Goal: Task Accomplishment & Management: Use online tool/utility

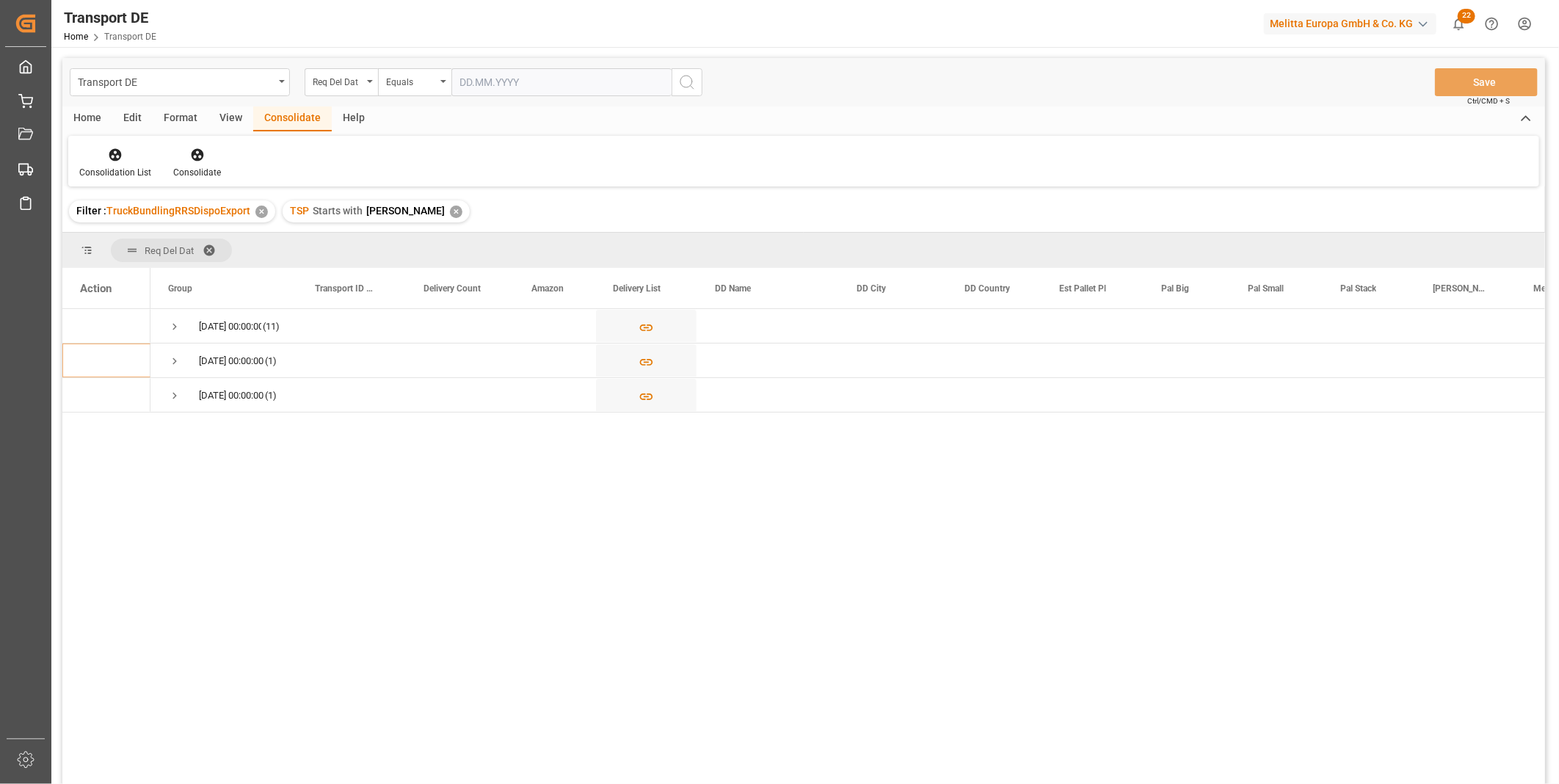
click at [450, 209] on div "✕" at bounding box center [456, 211] width 12 height 12
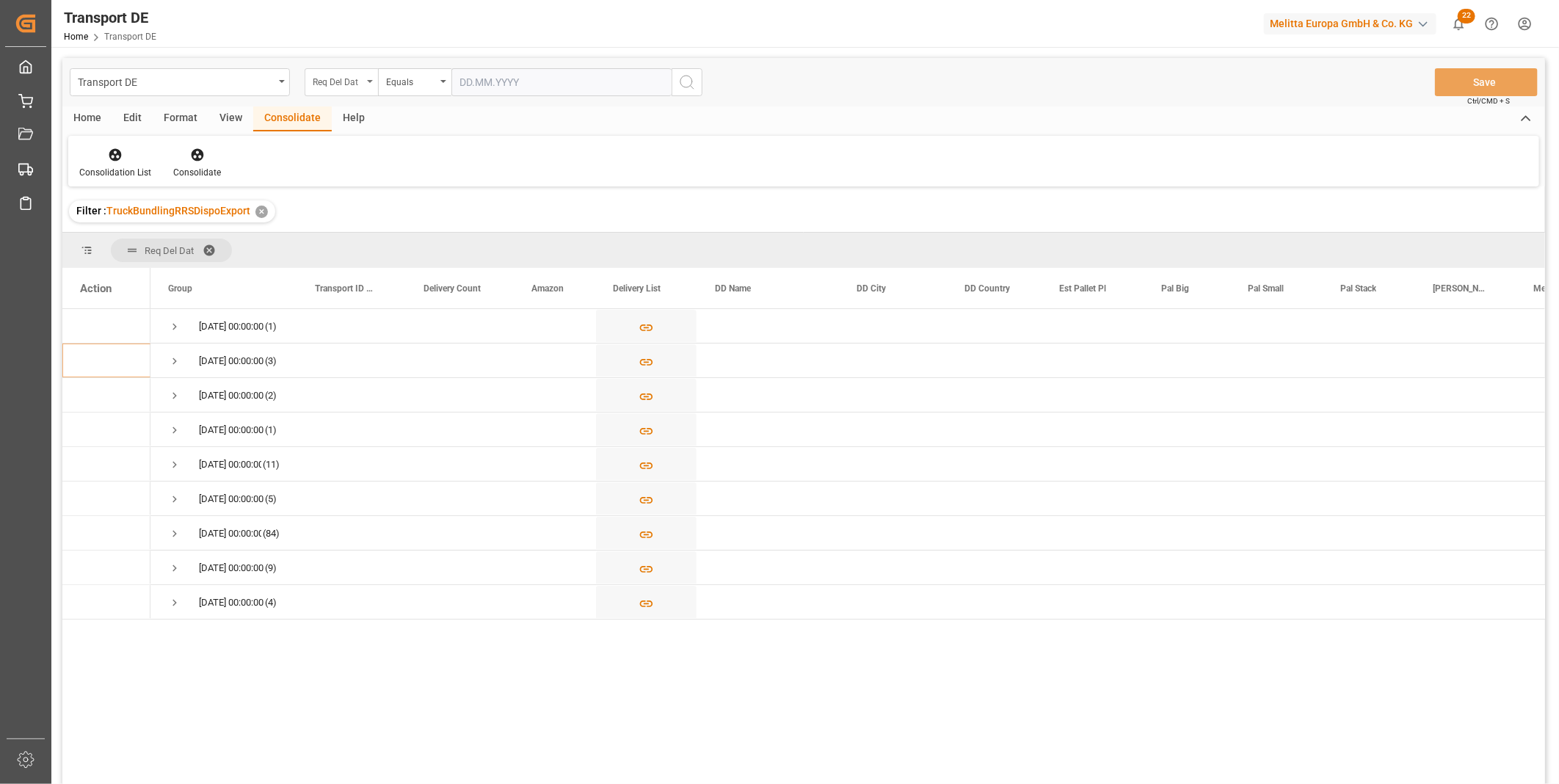
click at [350, 91] on div "Req Del Dat" at bounding box center [341, 82] width 74 height 28
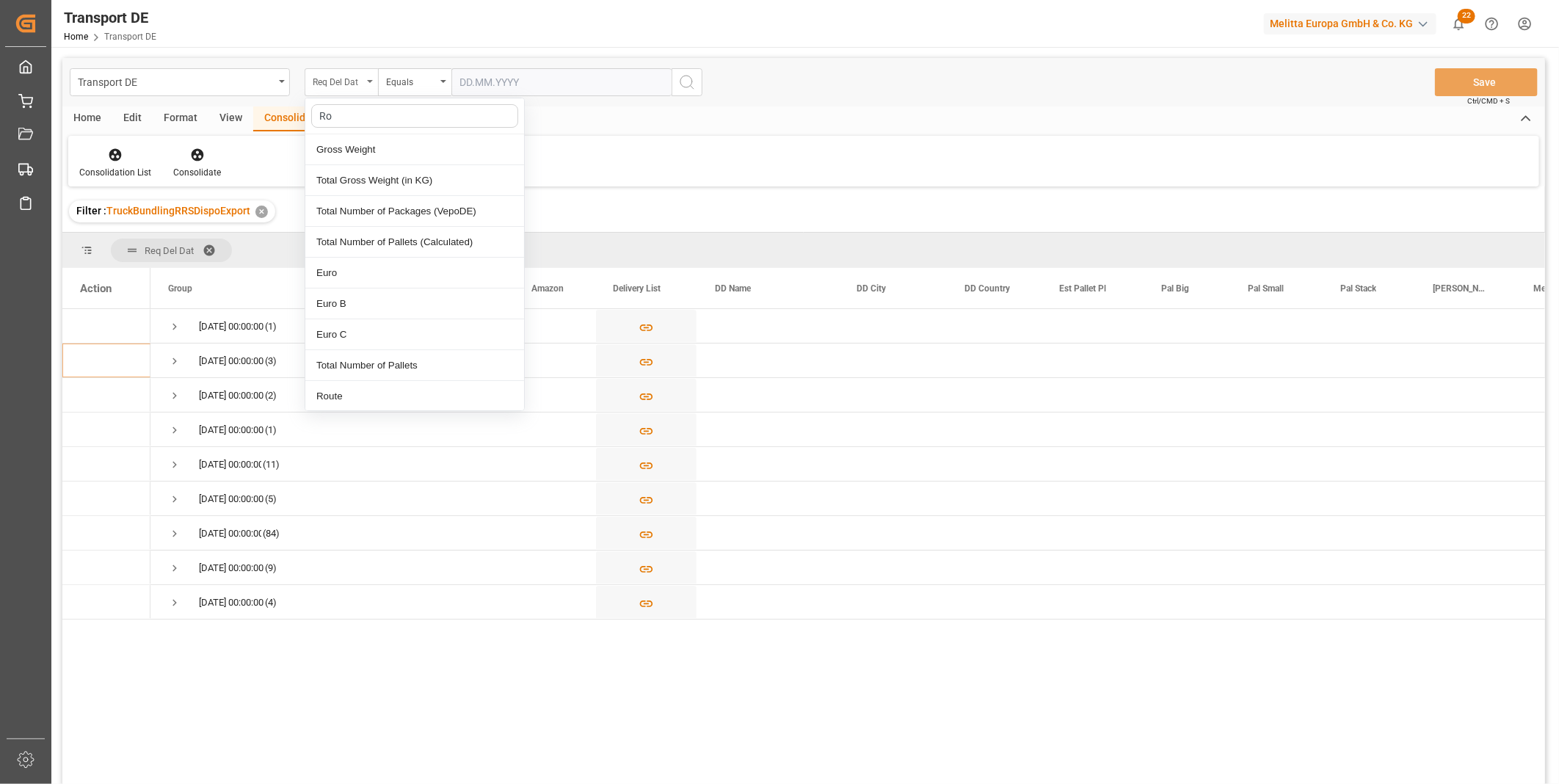
type input "Rou"
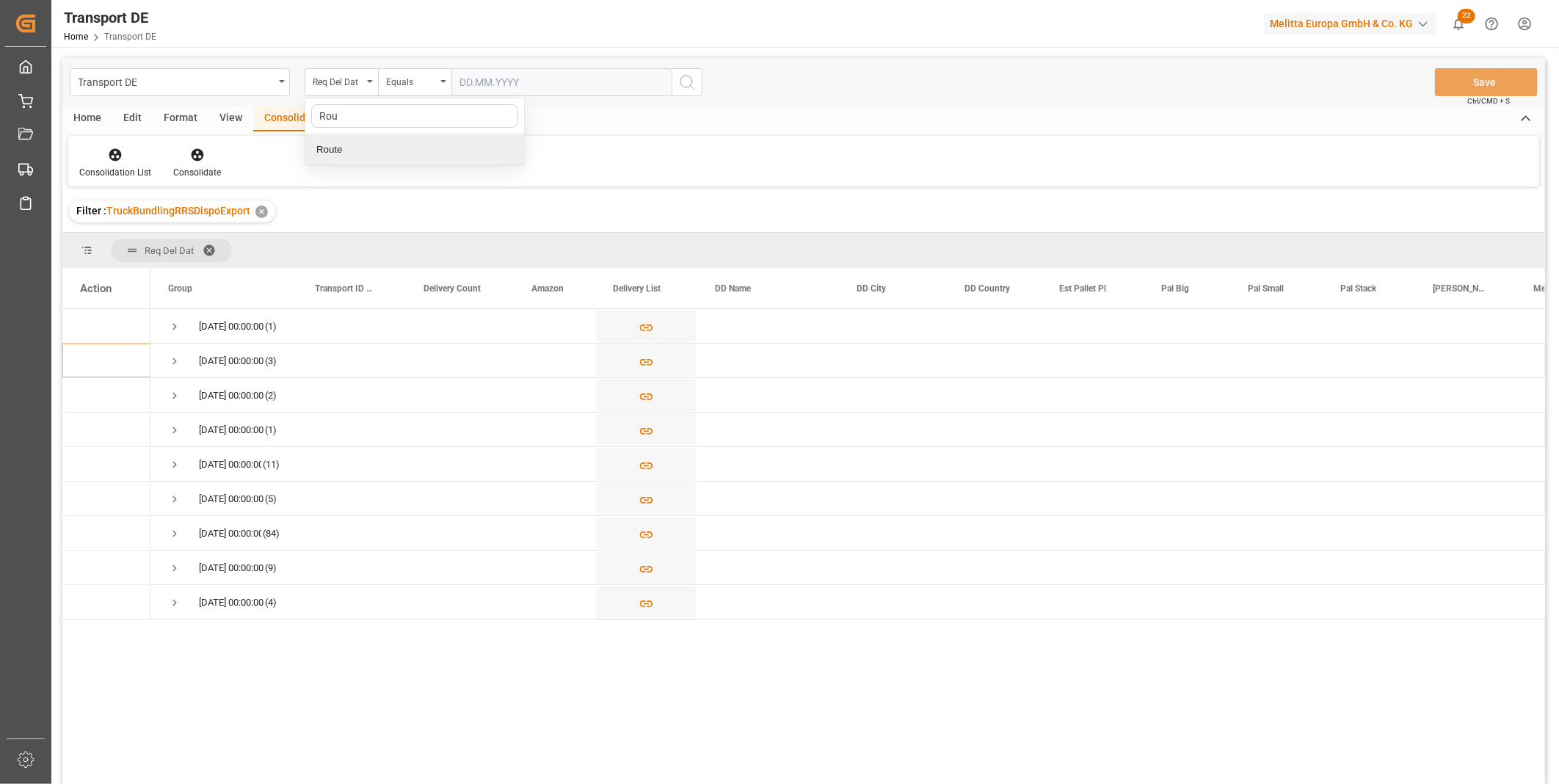
click at [342, 144] on div "Route" at bounding box center [415, 150] width 219 height 31
click at [415, 76] on div "Equals" at bounding box center [411, 81] width 50 height 17
click at [453, 238] on div "Starts with" at bounding box center [488, 242] width 219 height 31
type input "SE"
click at [673, 86] on button "search button" at bounding box center [687, 82] width 31 height 28
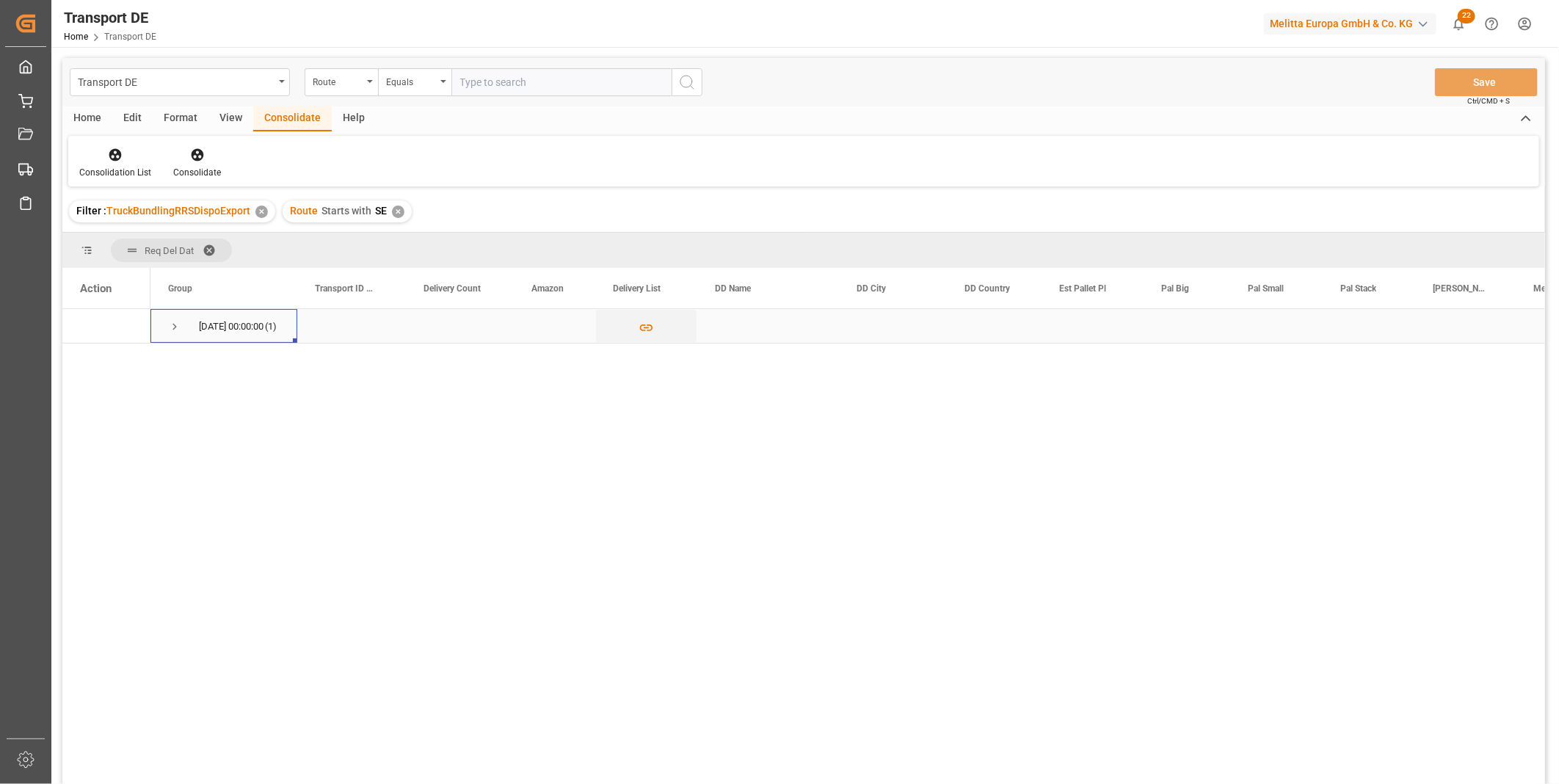
click at [171, 327] on span "Press SPACE to select this row." at bounding box center [174, 326] width 13 height 13
click at [108, 362] on polygon "Press SPACE to select this row." at bounding box center [111, 359] width 7 height 7
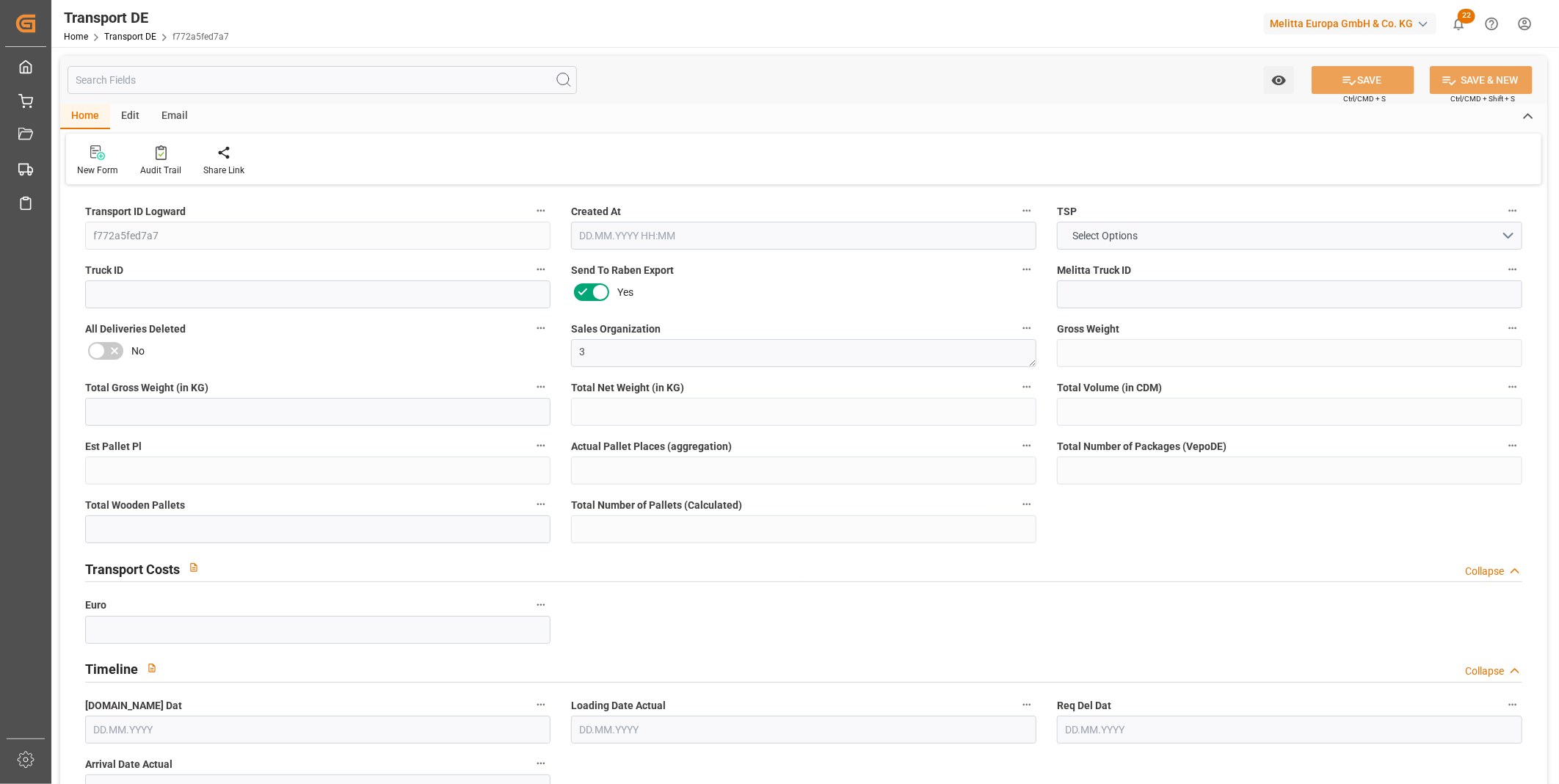
type input "2556"
type input "2076.192"
type input "1691.28"
type input "16034.112"
type input "9"
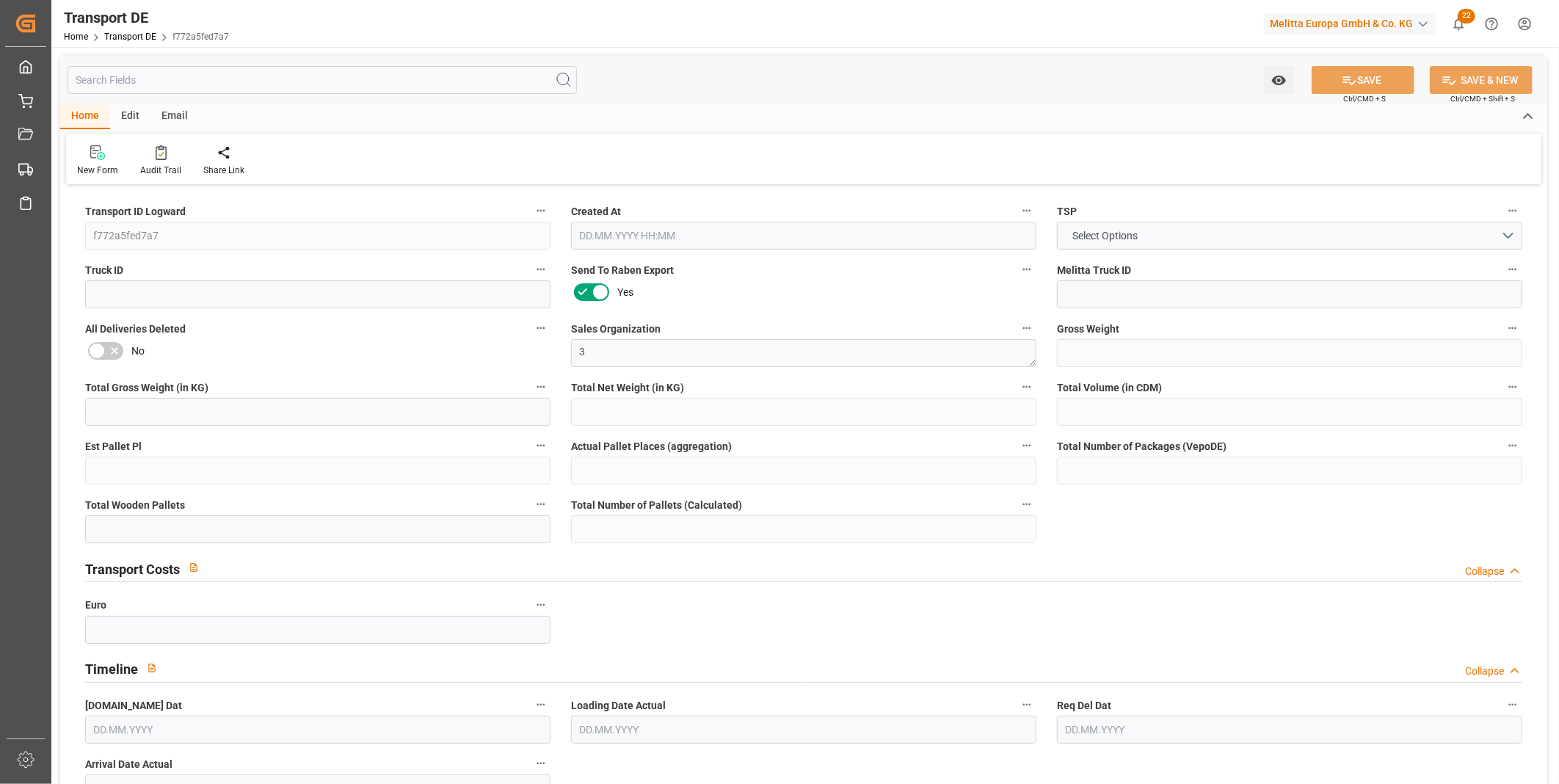
type input "0"
type input "18"
type input "0"
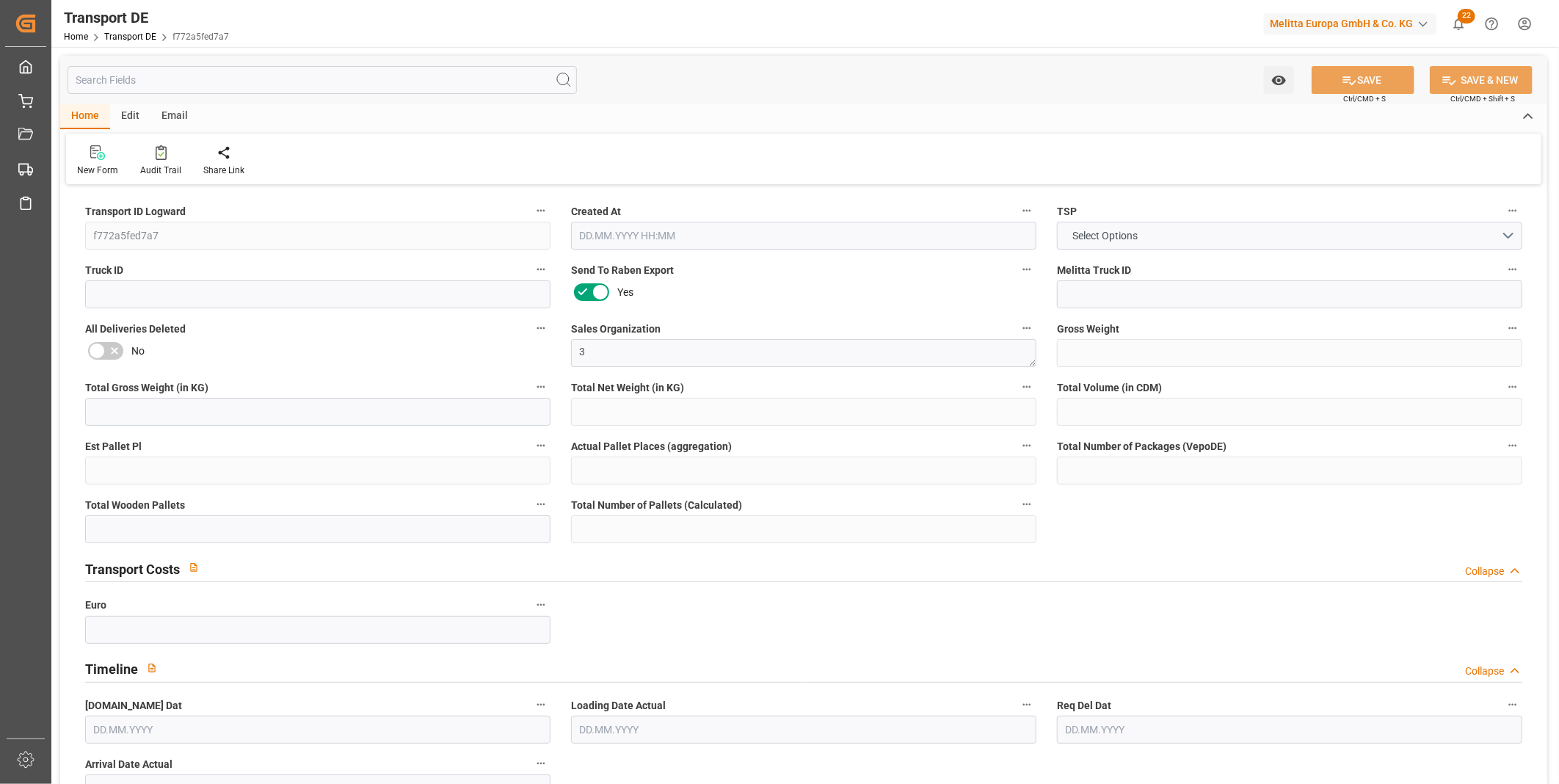
type input "26"
type input "0"
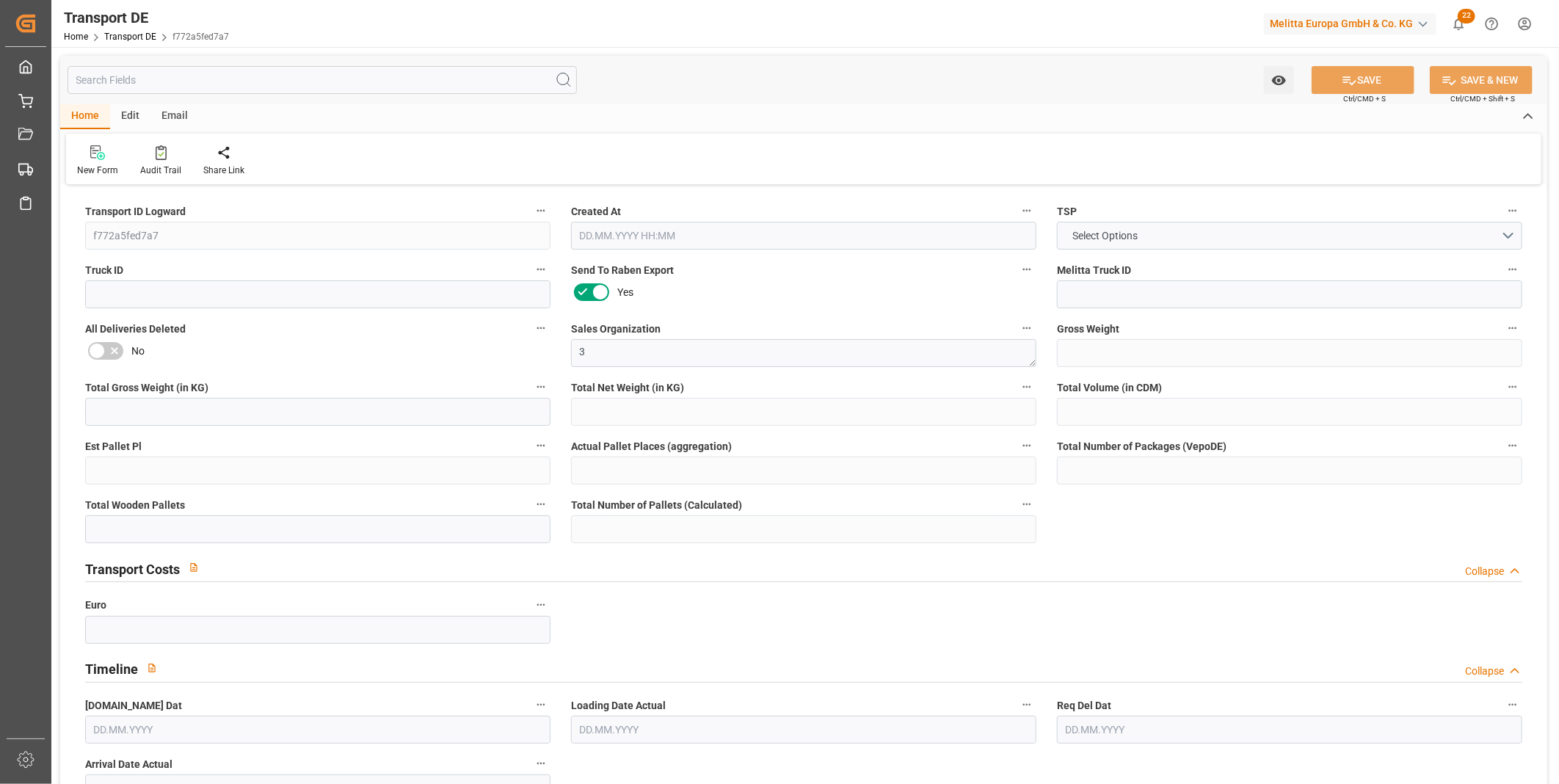
type input "0"
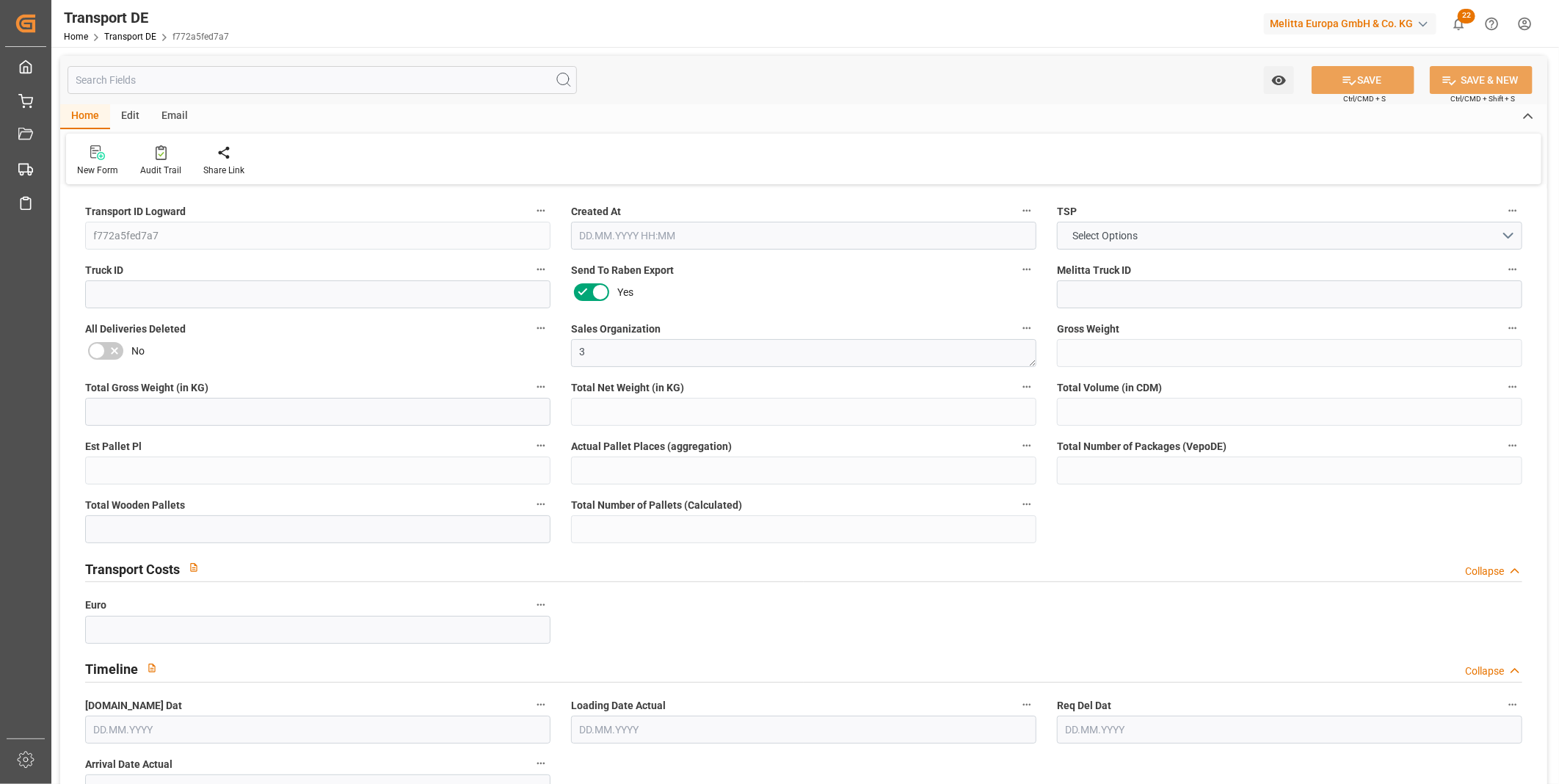
type input "0"
type input "18"
type input "0"
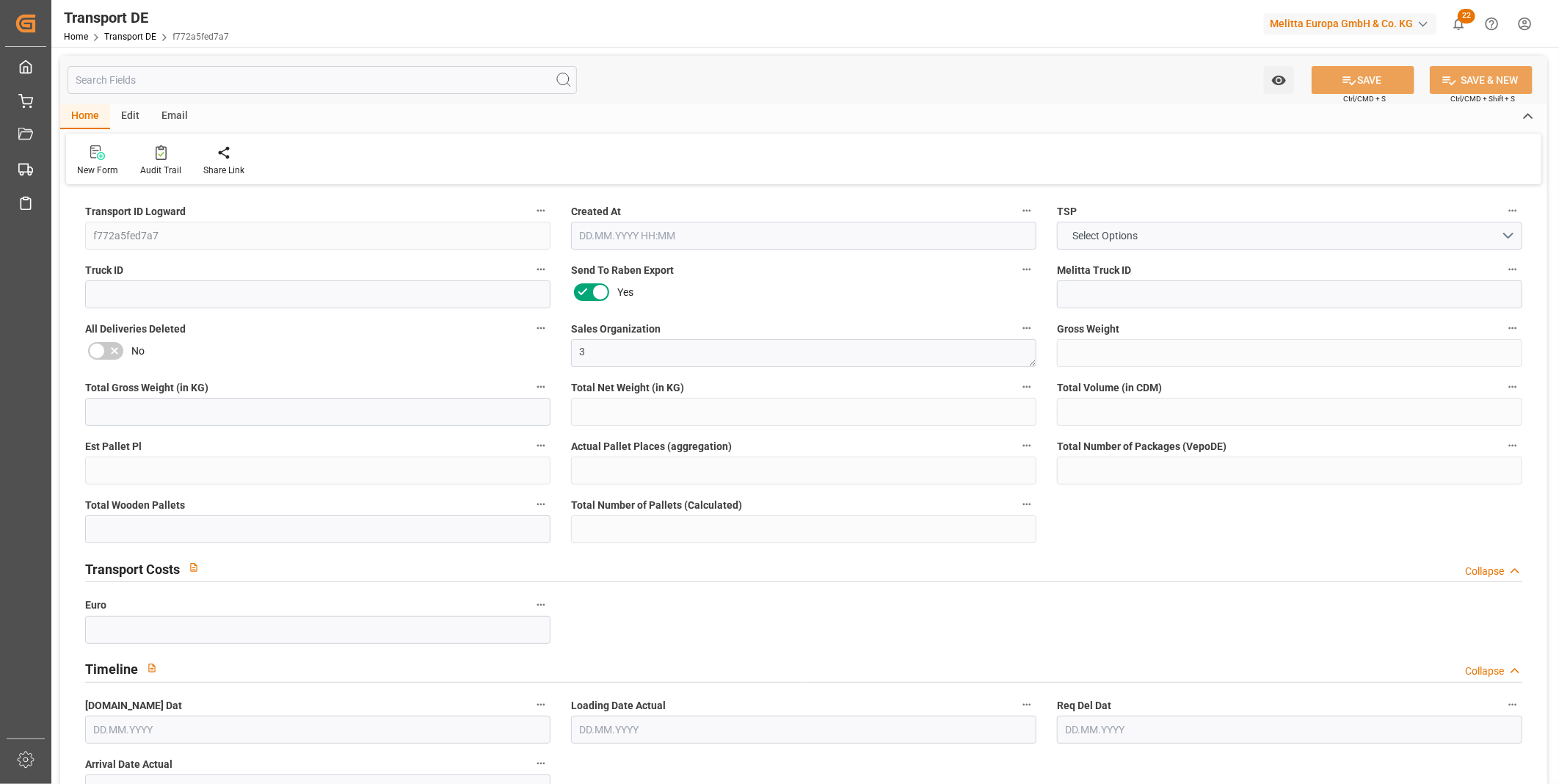
type input "0"
type input "30.09.2025 13:55"
type input "[DATE]"
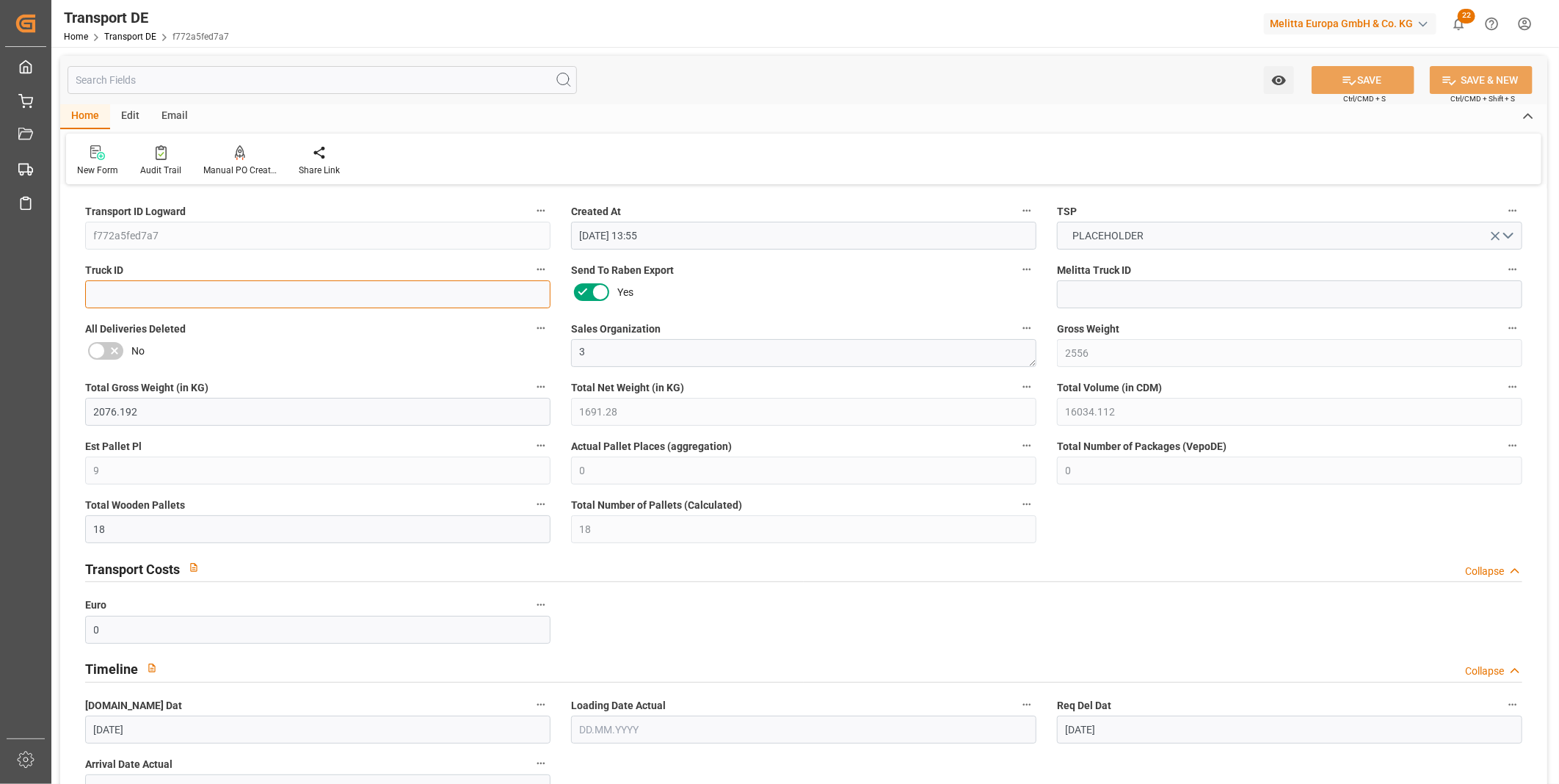
click at [215, 289] on input at bounding box center [318, 294] width 466 height 28
paste input "434fc8291143"
type input "434fc8291143"
click at [1120, 291] on input at bounding box center [1289, 294] width 466 height 28
paste input "600003115"
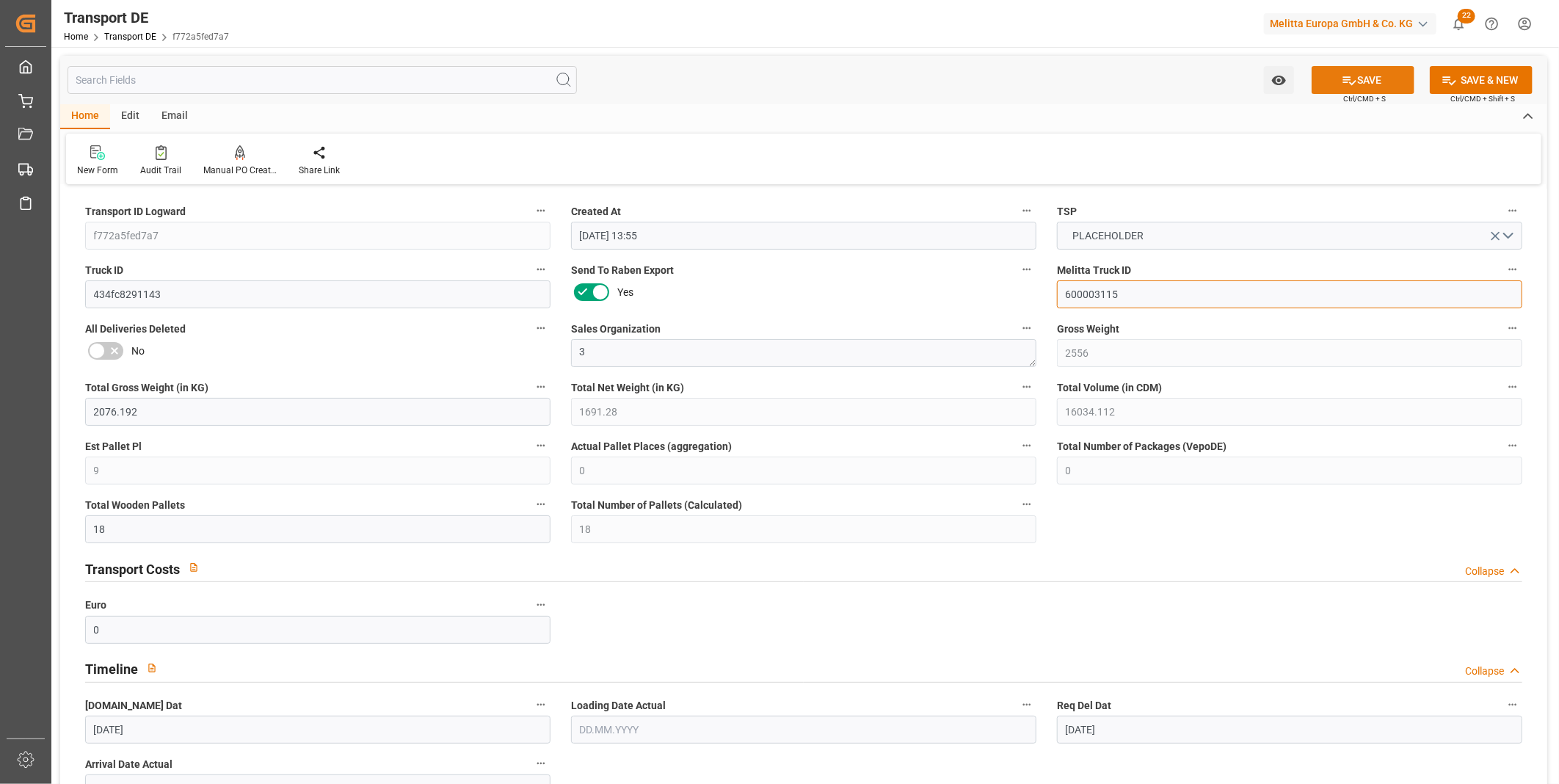
type input "600003115"
click at [1361, 74] on button "SAVE" at bounding box center [1363, 80] width 103 height 28
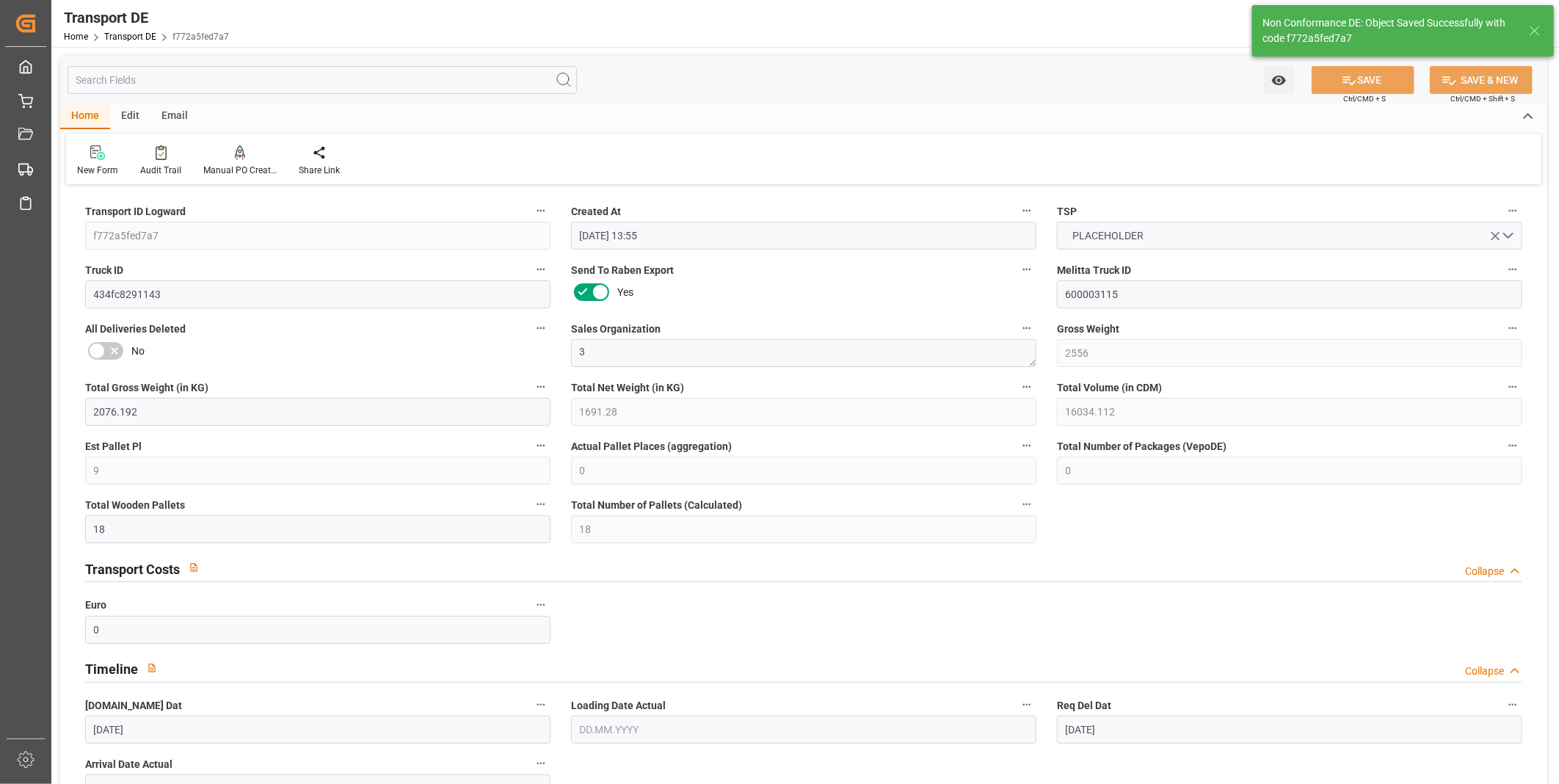
type input "DE 126011900"
type input "0"
type input "1"
type input "0"
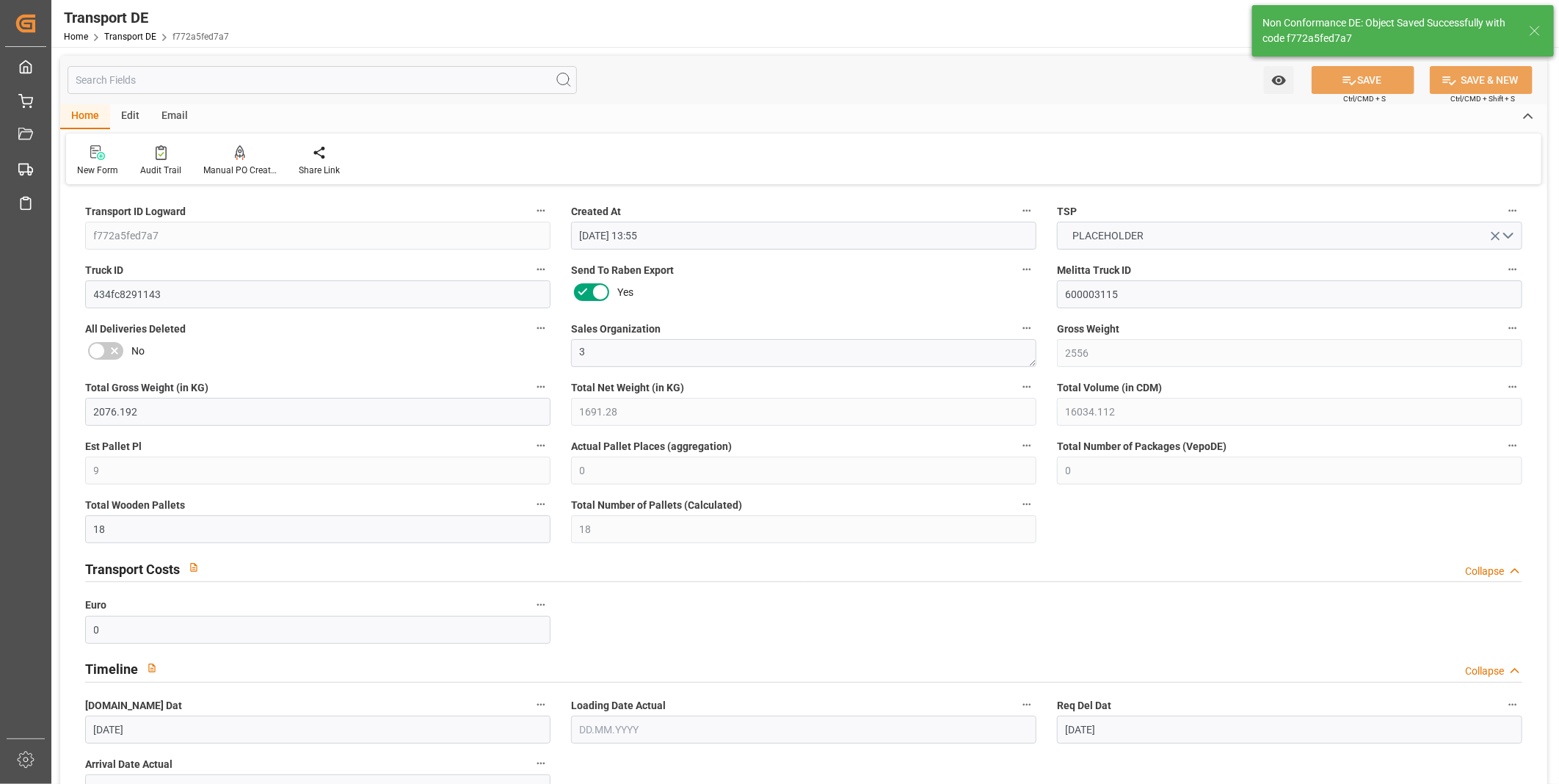
type input "648"
type input "29.013"
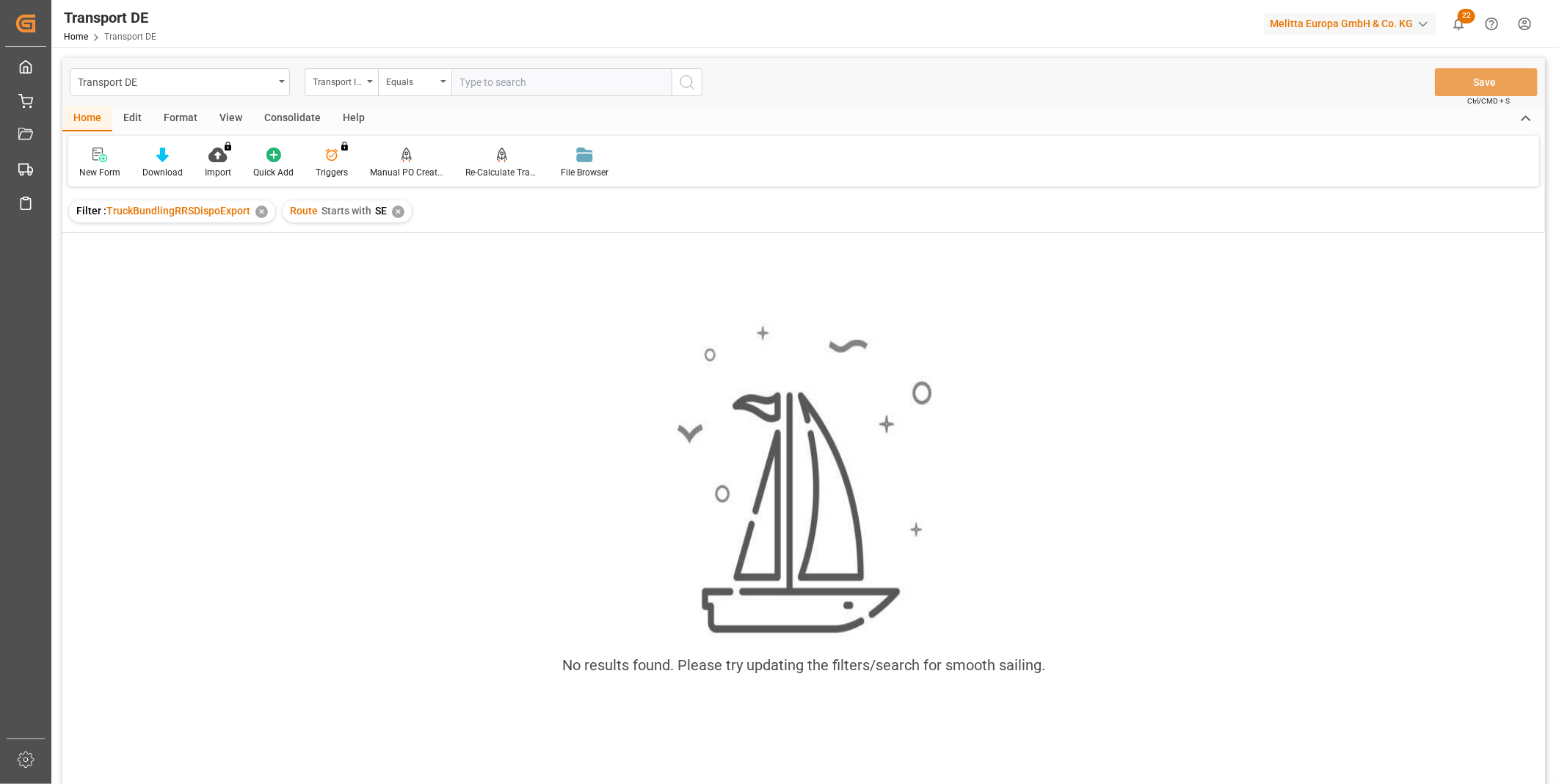
click at [261, 108] on div "Consolidate" at bounding box center [292, 119] width 78 height 25
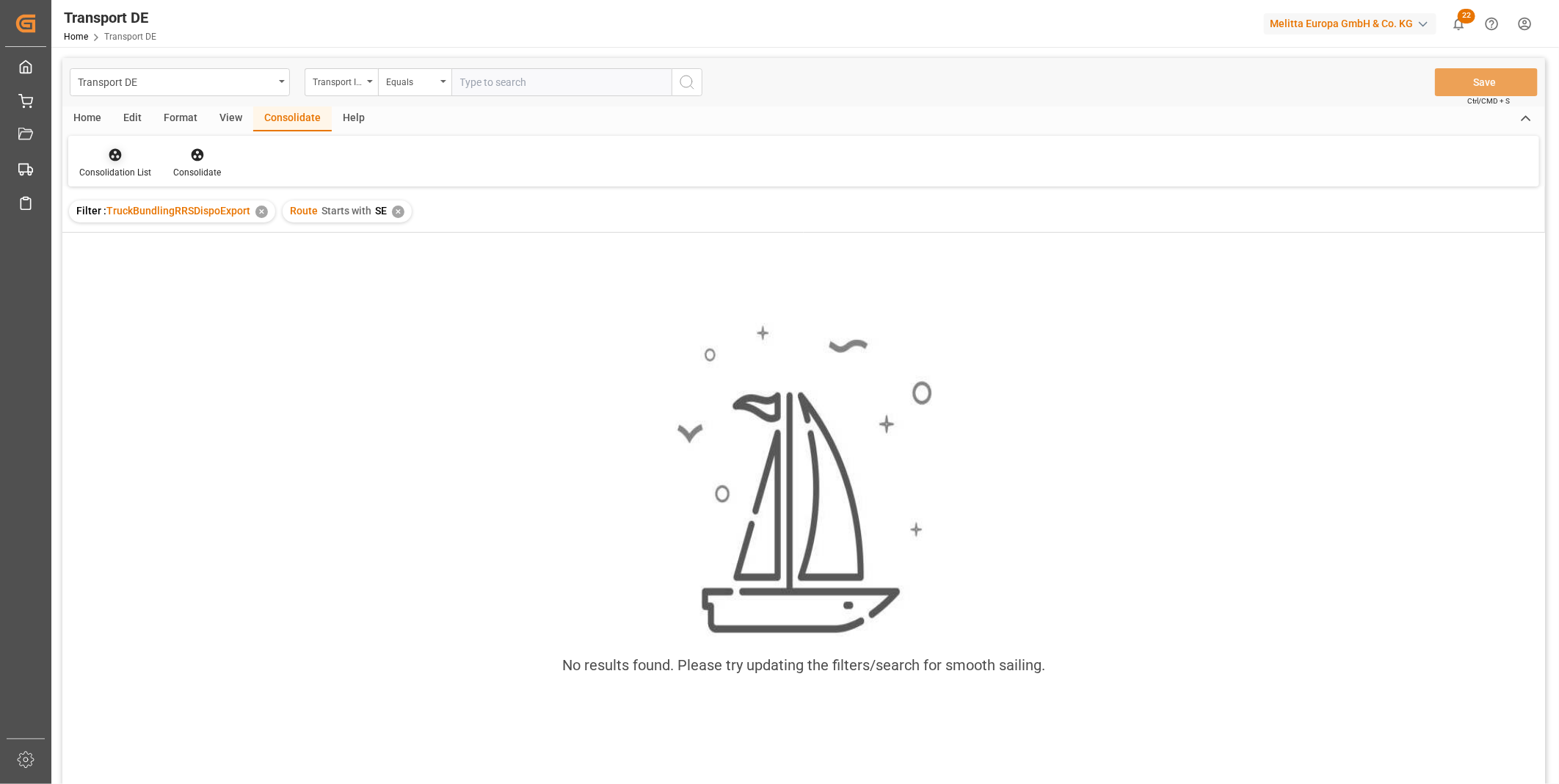
click at [128, 161] on div at bounding box center [115, 154] width 72 height 15
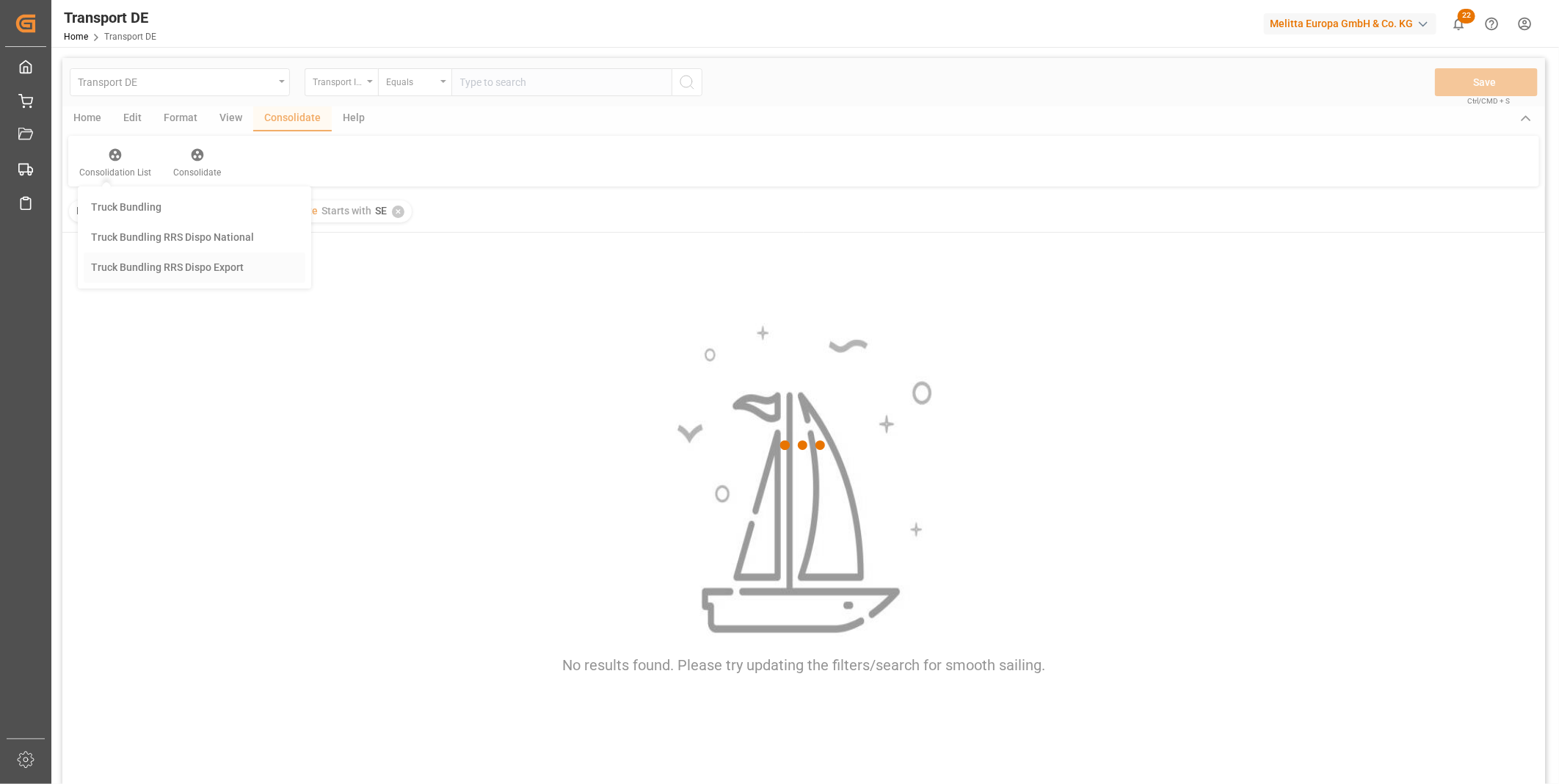
click at [193, 270] on div "Transport DE Transport ID Logward Equals Save Ctrl/CMD + S Home Edit Format Vie…" at bounding box center [804, 440] width 1482 height 765
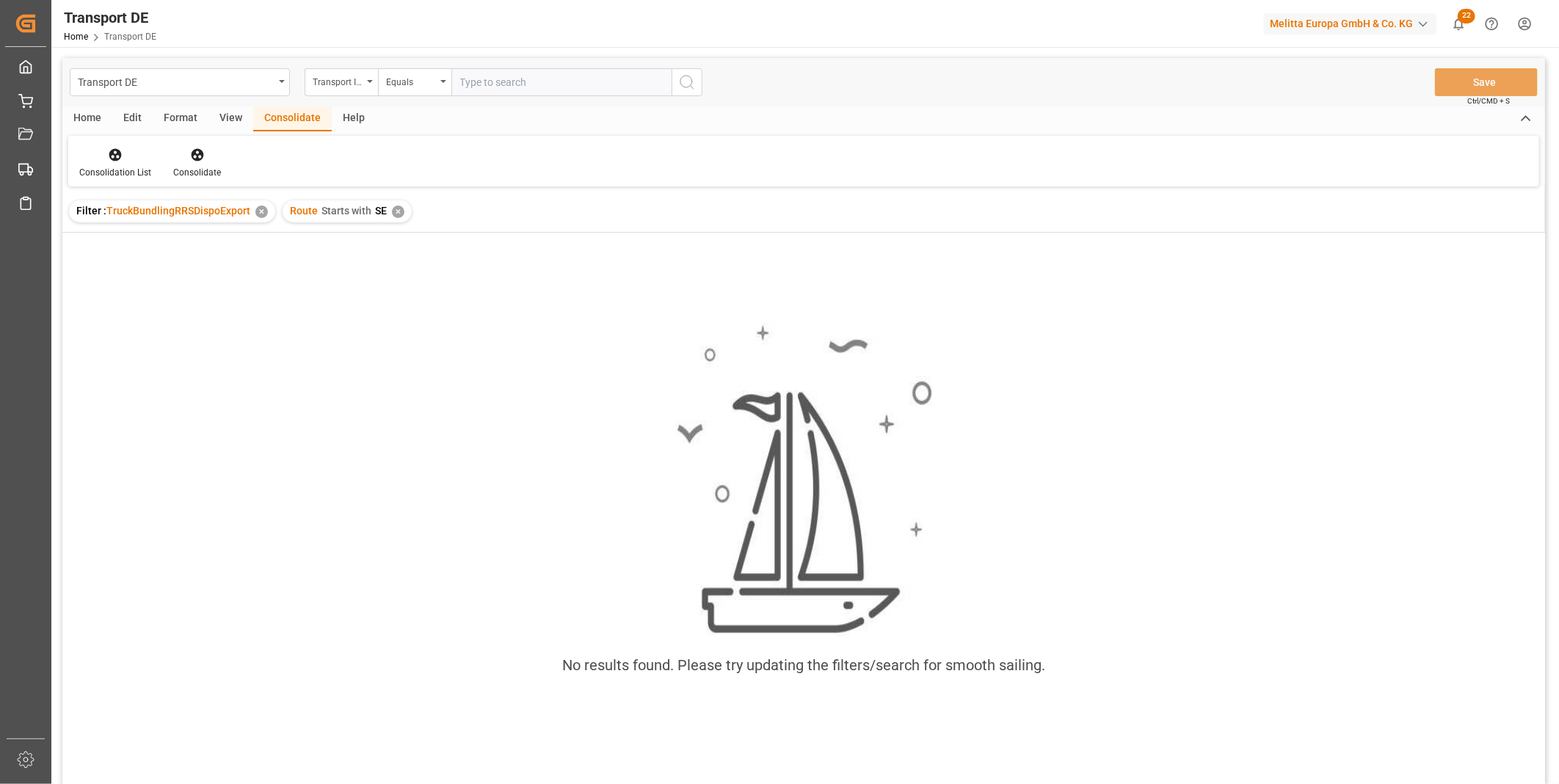
click at [396, 210] on div "✕" at bounding box center [398, 211] width 12 height 12
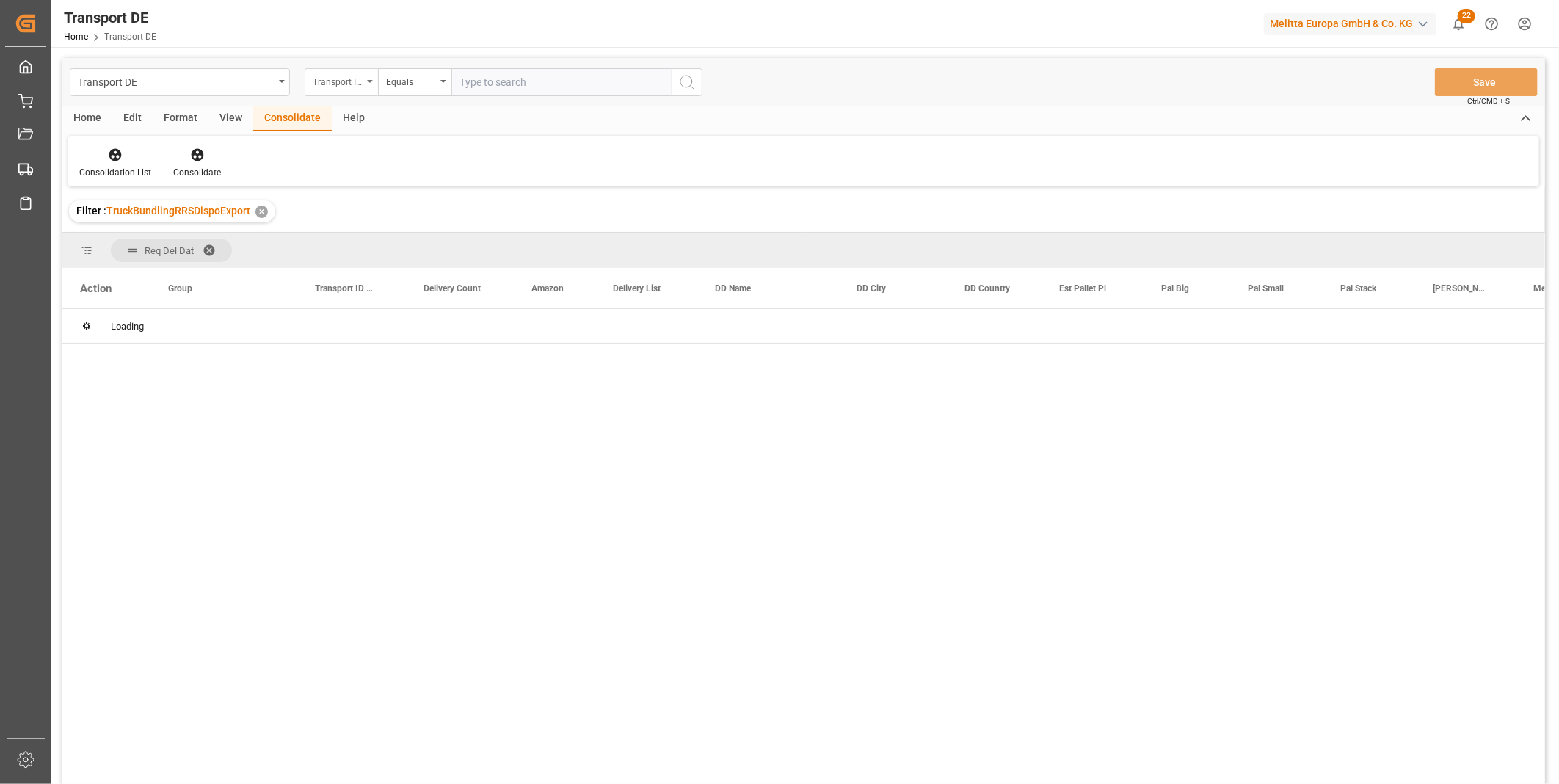
click at [347, 84] on div "Transport ID Logward" at bounding box center [338, 81] width 50 height 17
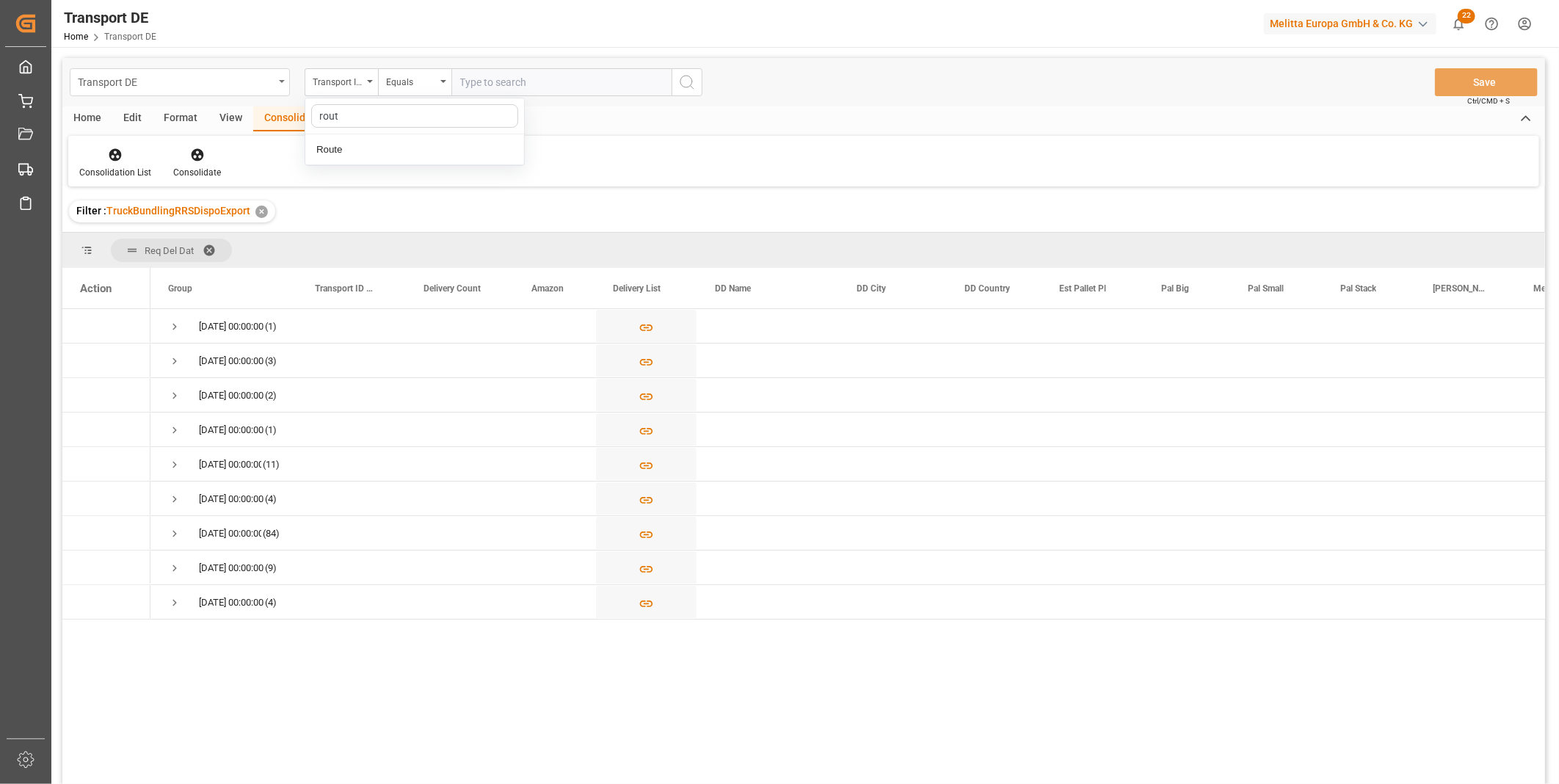
type input "route"
click at [332, 144] on div "Route" at bounding box center [415, 150] width 219 height 31
click at [406, 86] on div "Equals" at bounding box center [411, 81] width 50 height 17
click at [456, 235] on div "Starts with" at bounding box center [488, 242] width 219 height 31
type input "lt"
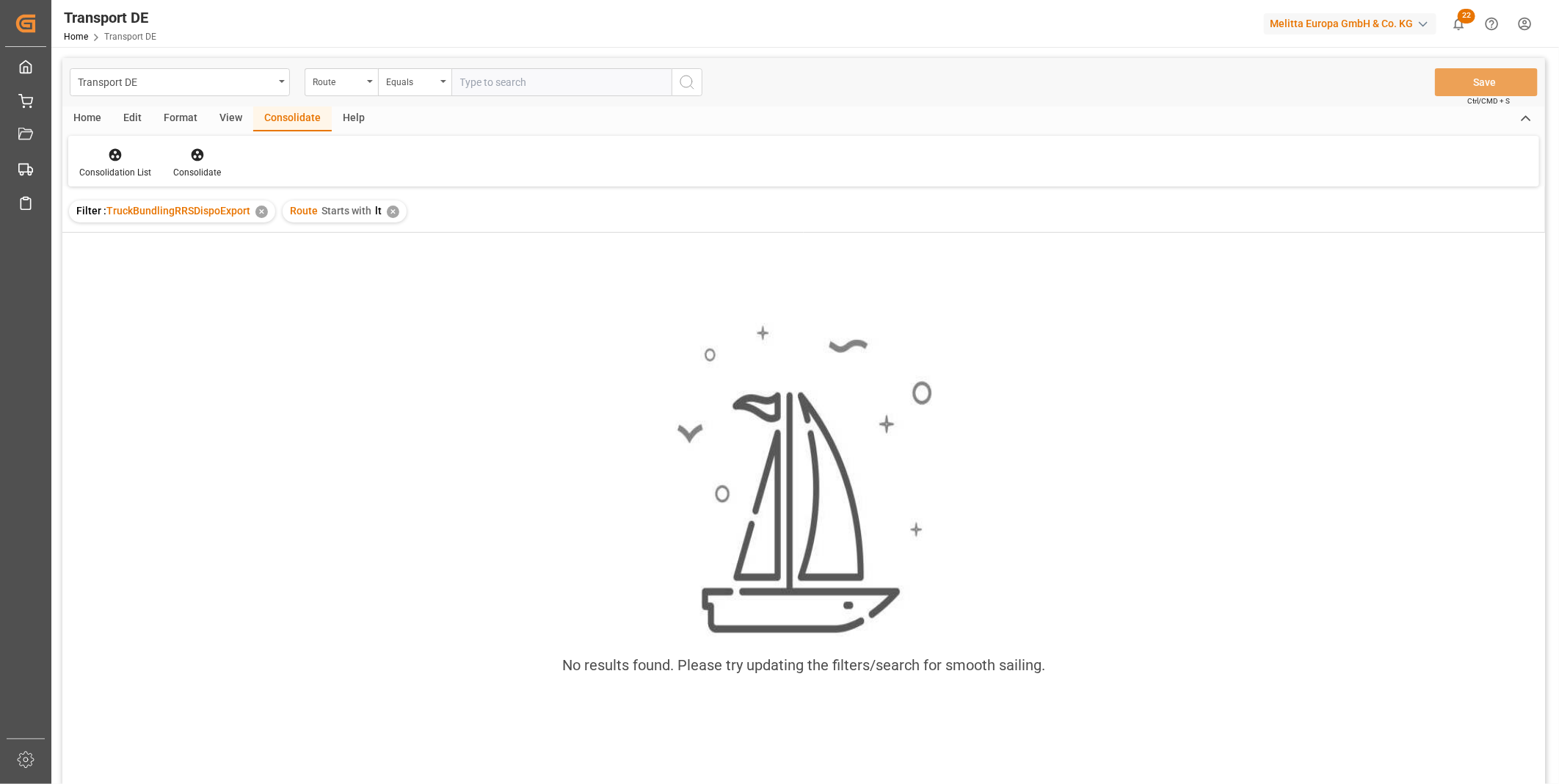
click at [398, 211] on div "Route Starts with lt ✕" at bounding box center [345, 211] width 124 height 22
click at [387, 210] on div "✕" at bounding box center [393, 211] width 12 height 12
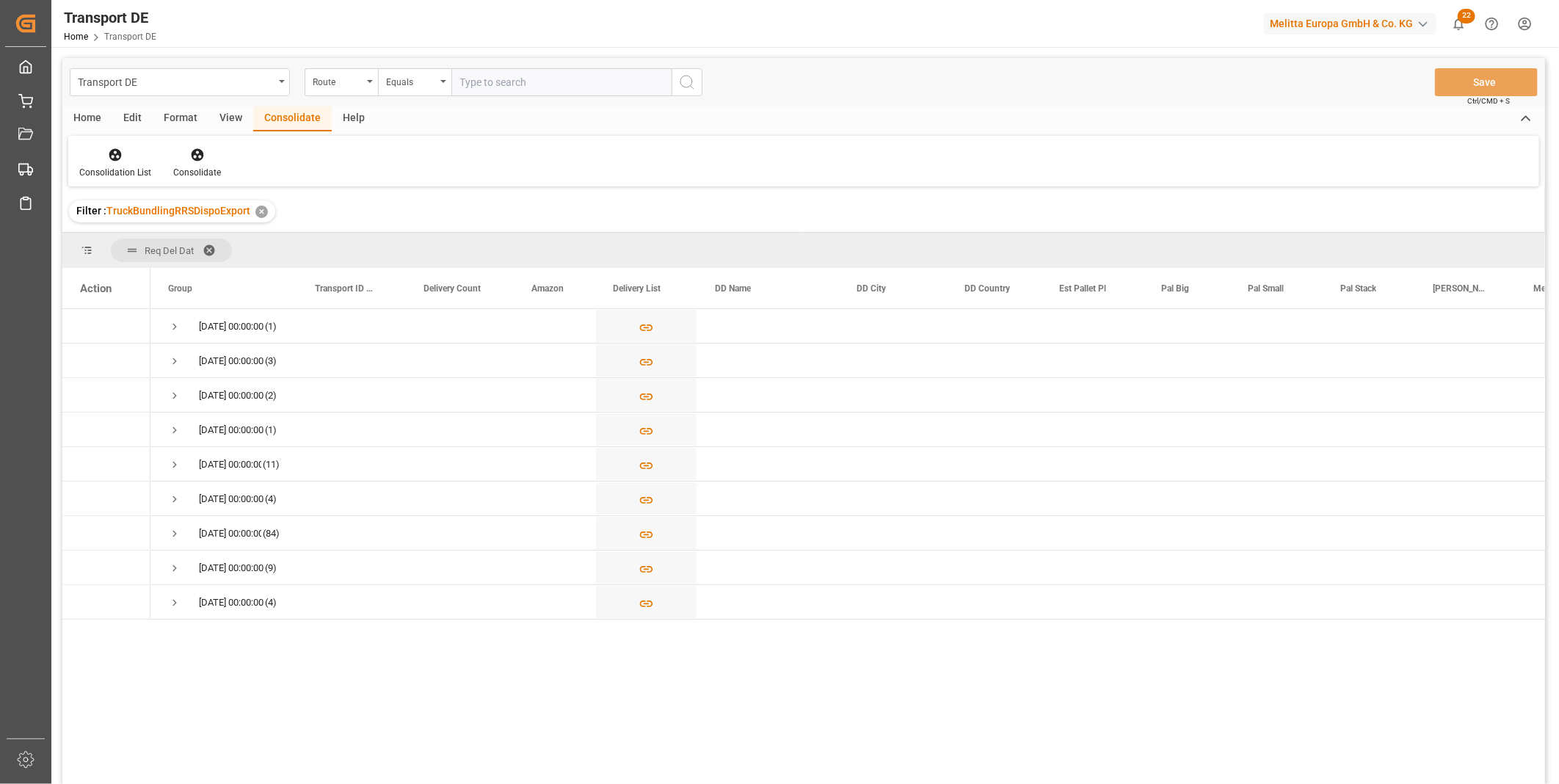
click at [433, 97] on div "Transport DE Route Equals Save Ctrl/CMD + S" at bounding box center [804, 82] width 1482 height 49
click at [438, 91] on div "Equals" at bounding box center [415, 82] width 74 height 28
click at [442, 229] on div "Starts with" at bounding box center [488, 242] width 219 height 31
type input "LT"
click at [688, 77] on circle "search button" at bounding box center [686, 81] width 12 height 12
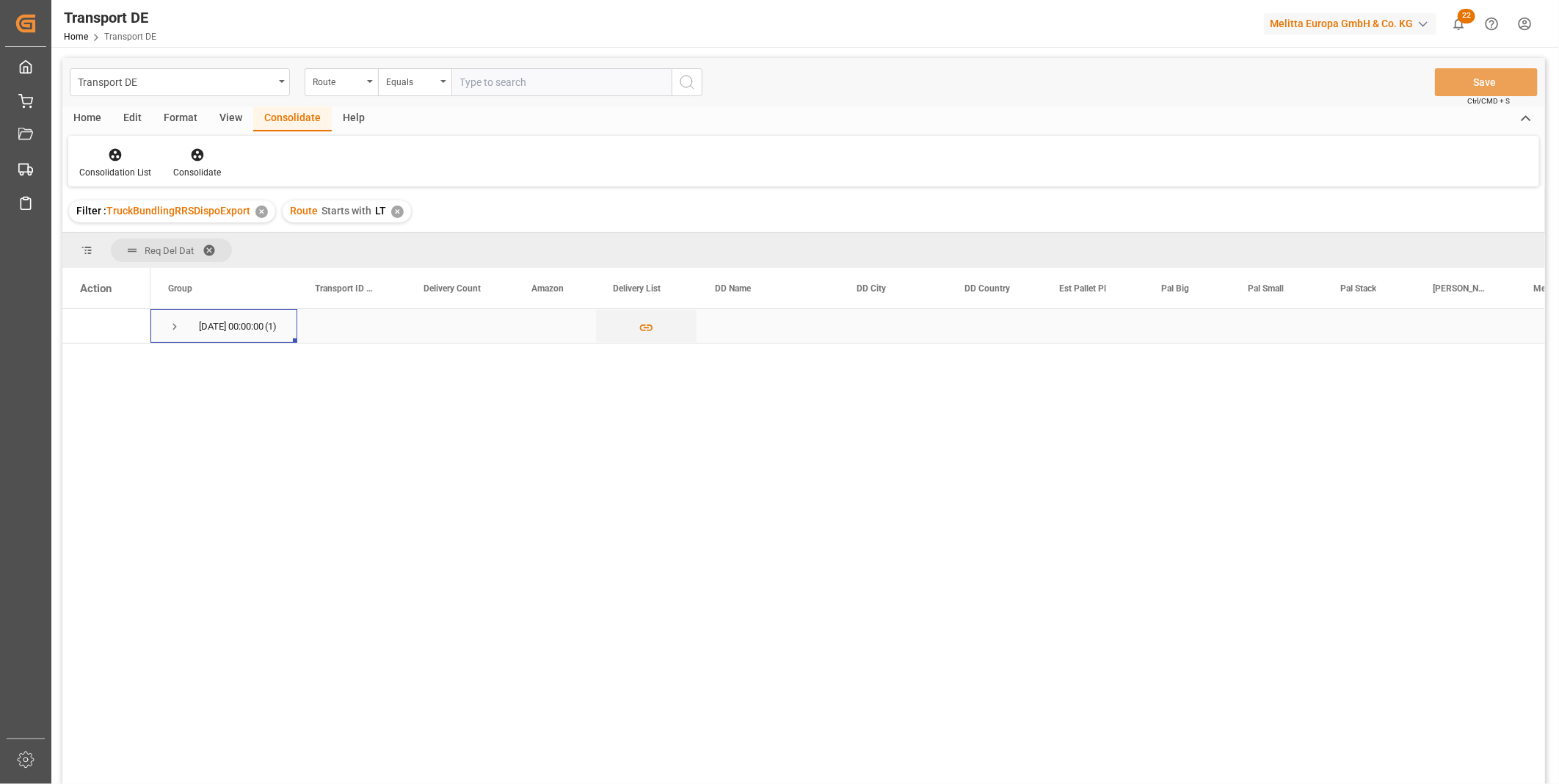
click at [170, 318] on span "Press SPACE to select this row." at bounding box center [174, 327] width 13 height 34
click at [642, 363] on icon "Press SPACE to select this row." at bounding box center [646, 362] width 13 height 7
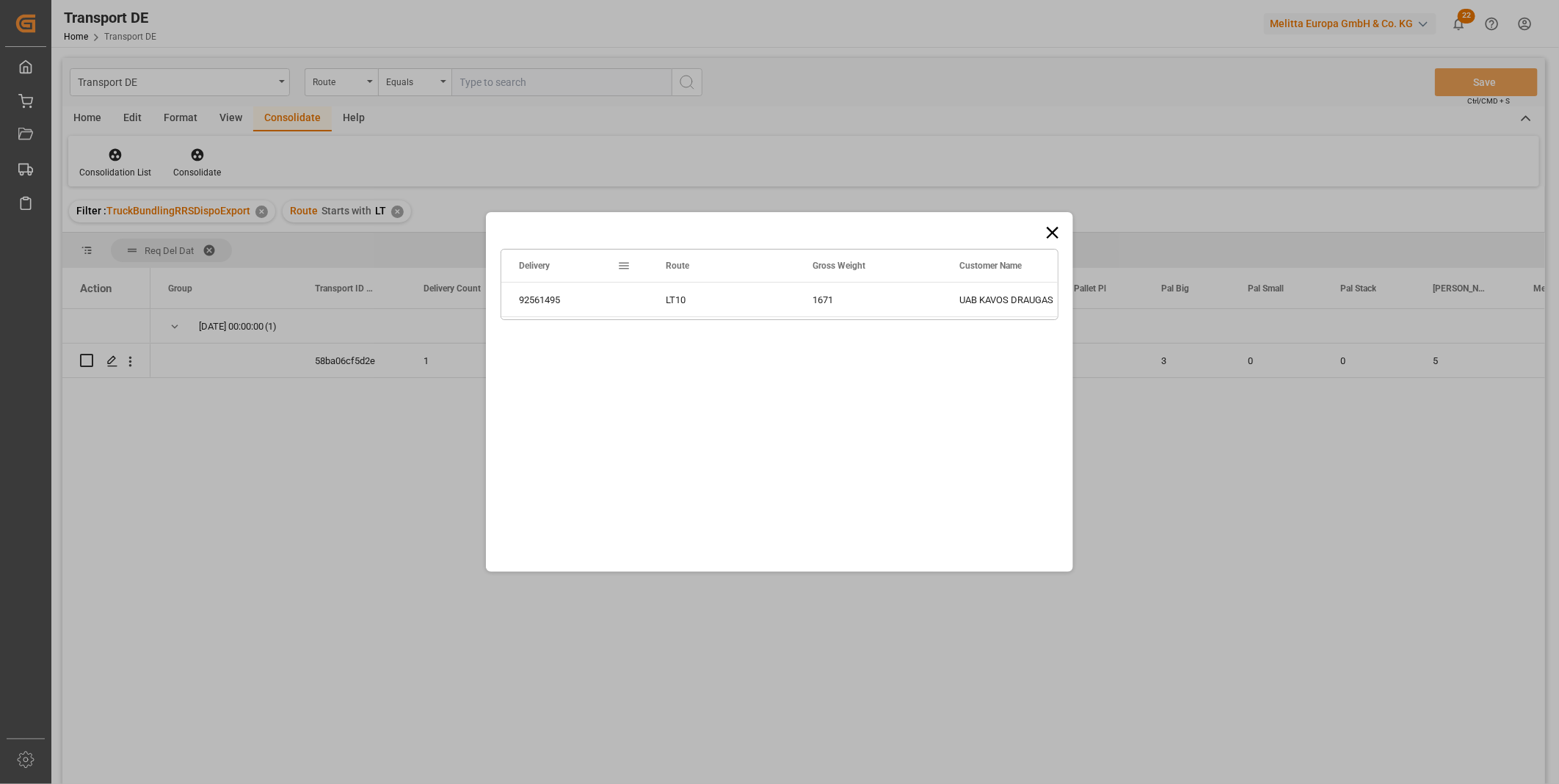
click at [1048, 232] on icon at bounding box center [1052, 232] width 21 height 21
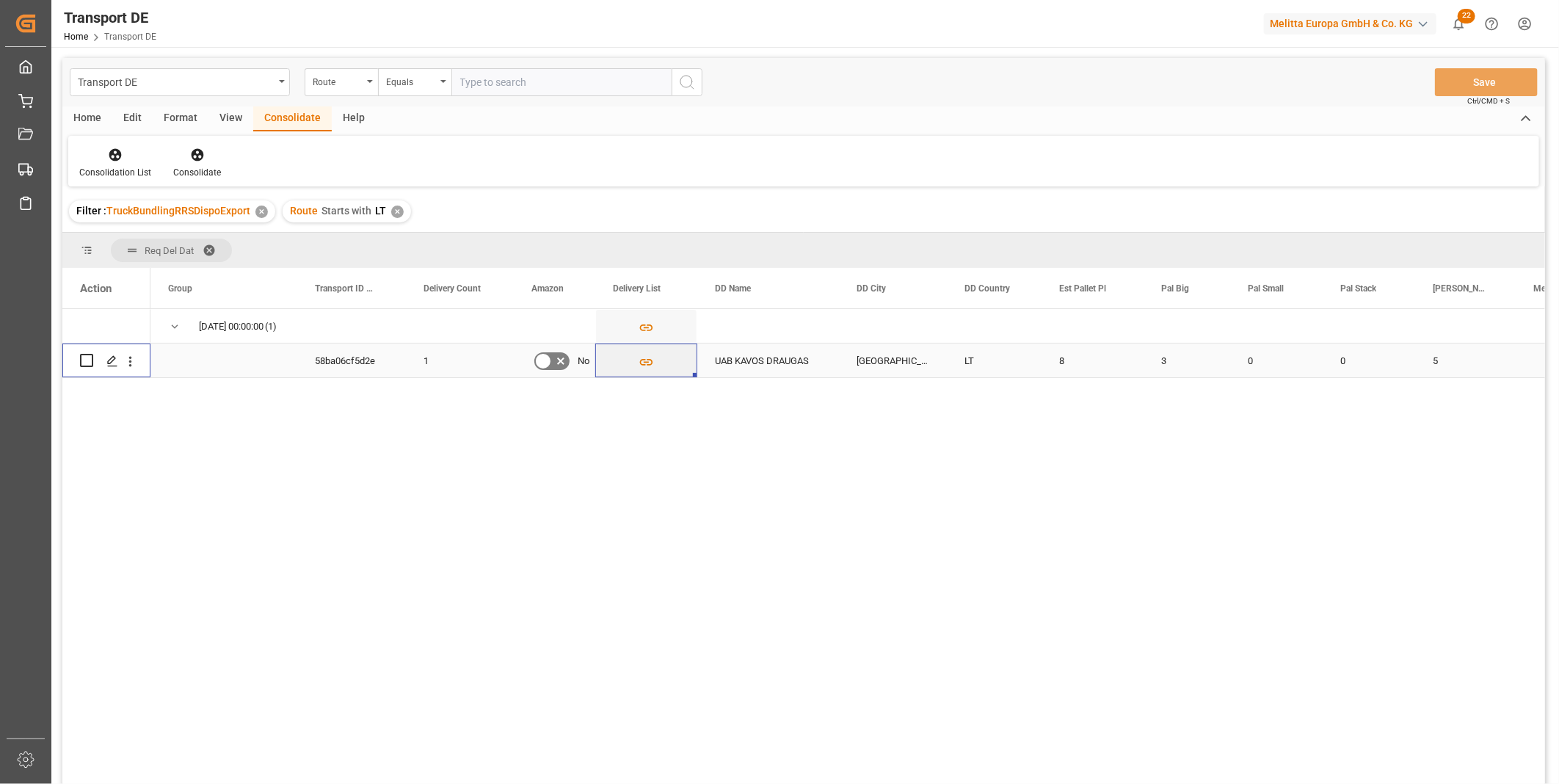
click at [91, 357] on input "Press Space to toggle row selection (unchecked)" at bounding box center [86, 360] width 13 height 13
checkbox input "true"
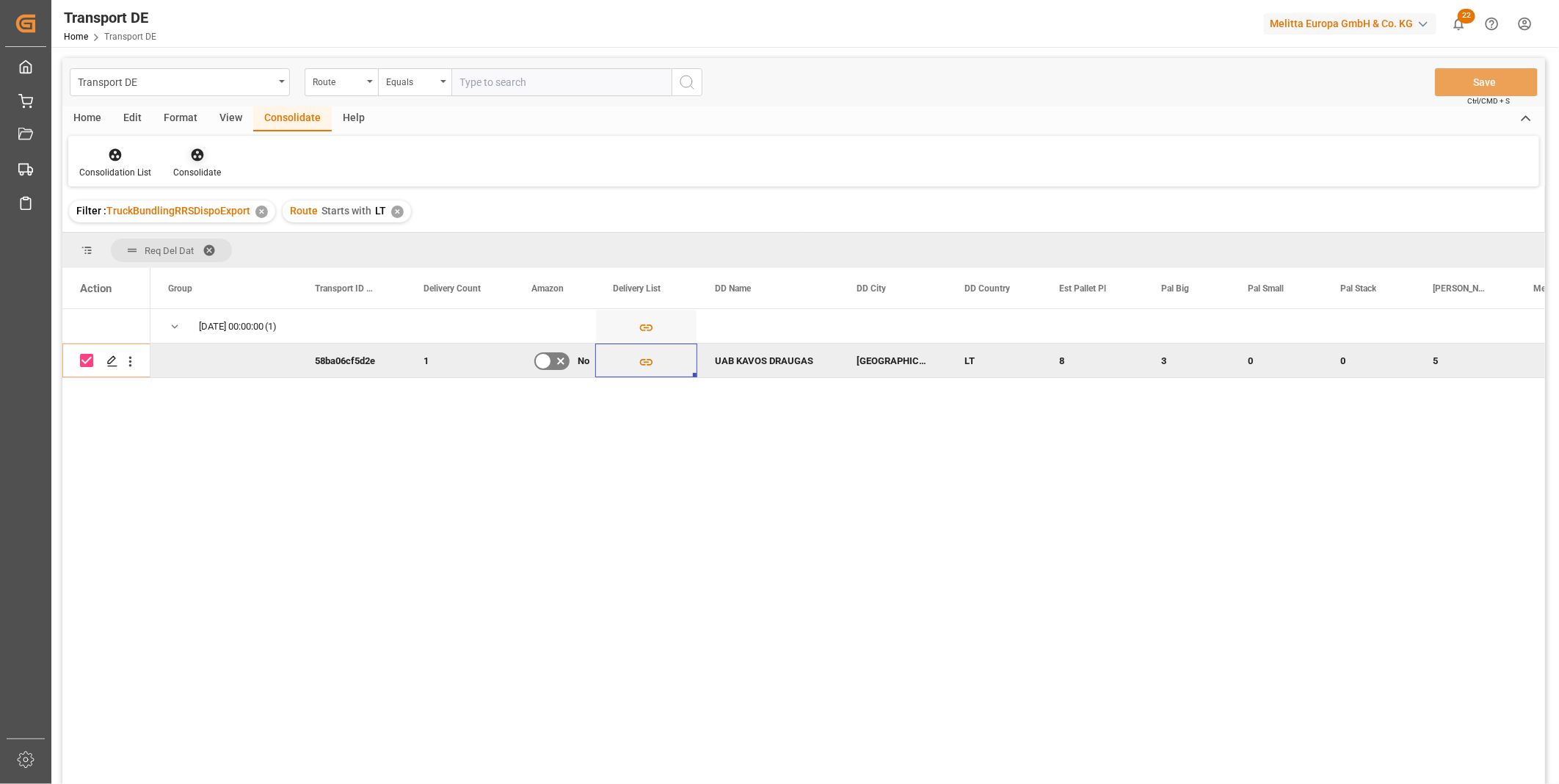
click at [192, 163] on div "Consolidate" at bounding box center [197, 163] width 70 height 33
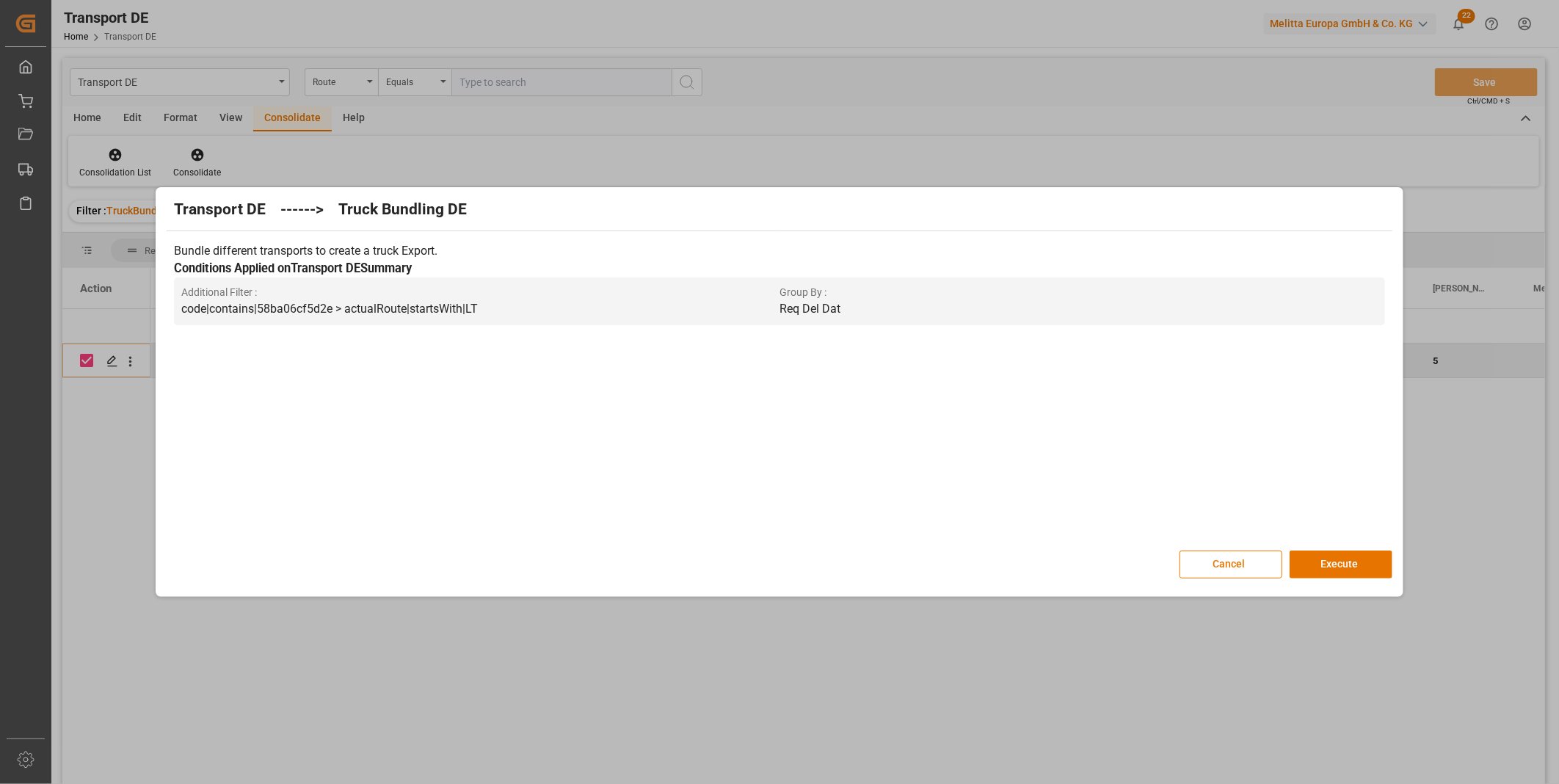
click at [1351, 546] on div "Transport DE ------> Truck Bundling DE Bundle different transports to create a …" at bounding box center [780, 391] width 1240 height 402
drag, startPoint x: 1360, startPoint y: 565, endPoint x: 1362, endPoint y: 577, distance: 12.2
click at [1361, 567] on button "Execute" at bounding box center [1340, 564] width 103 height 28
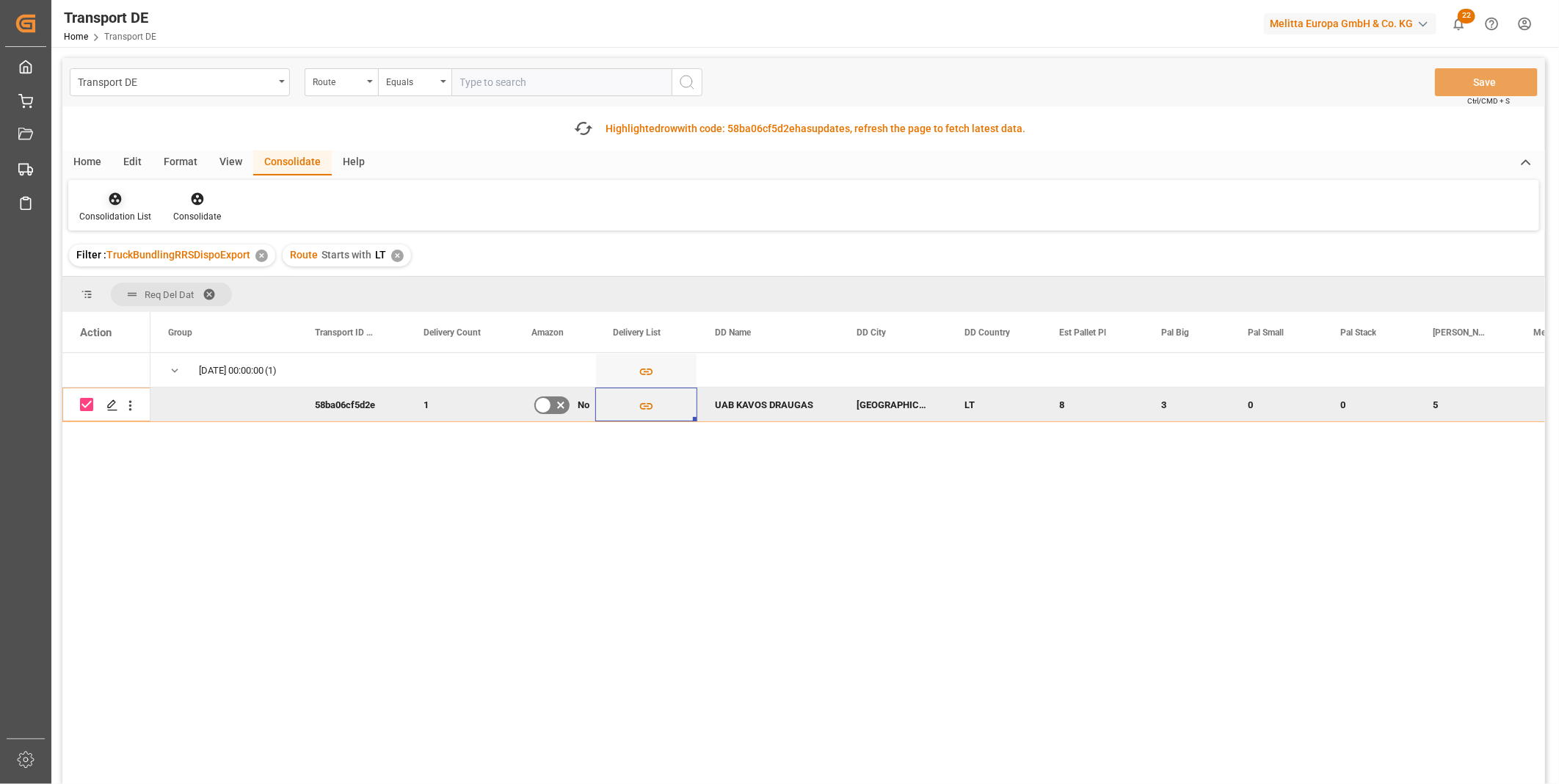
click at [121, 204] on icon at bounding box center [115, 198] width 15 height 15
click at [220, 311] on div "Transport DE Route Equals Save Ctrl/CMD + S Fetch latest updates Highlighted ro…" at bounding box center [804, 462] width 1482 height 809
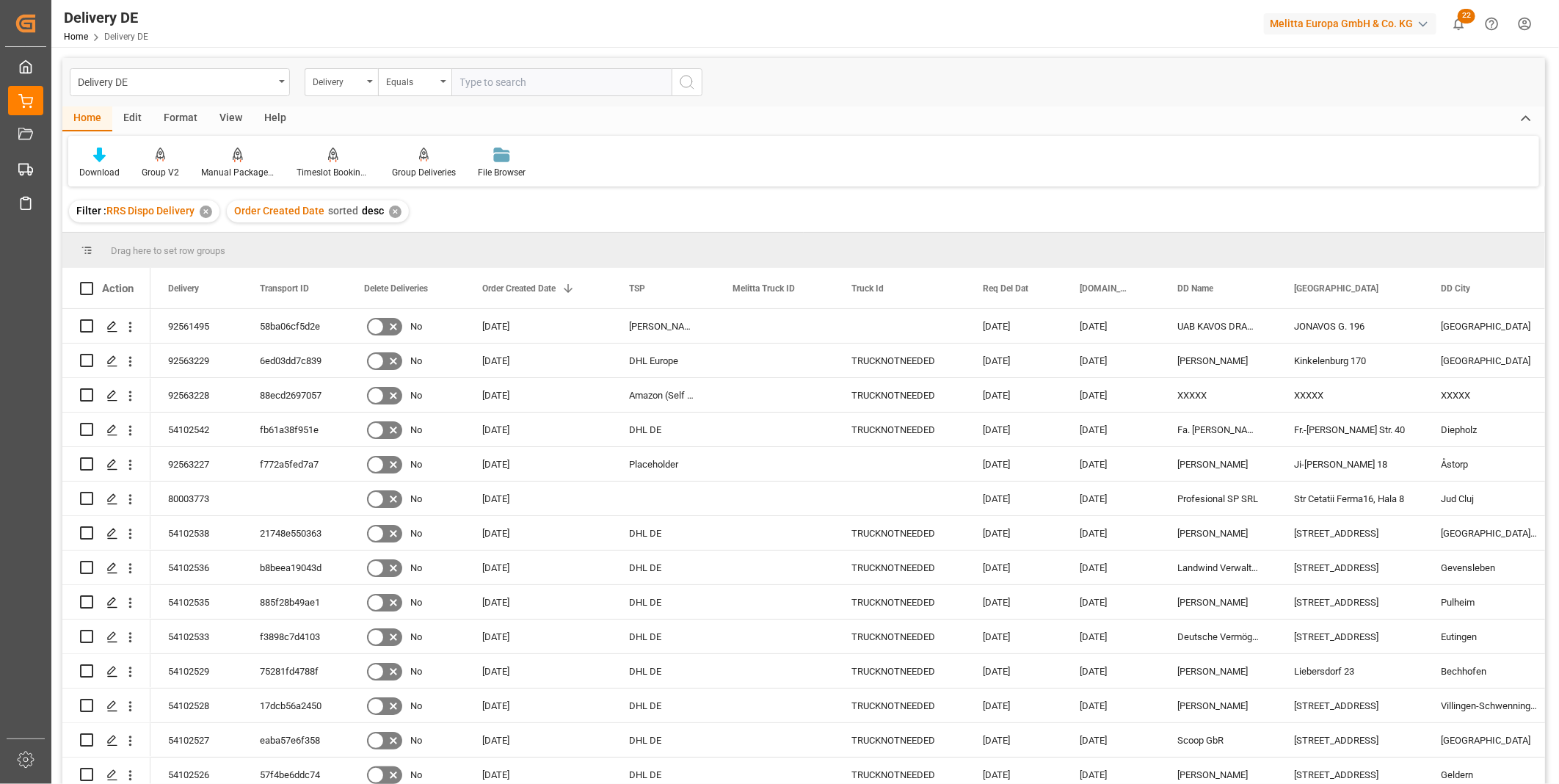
click at [524, 83] on input "text" at bounding box center [562, 82] width 220 height 28
type input "92563109"
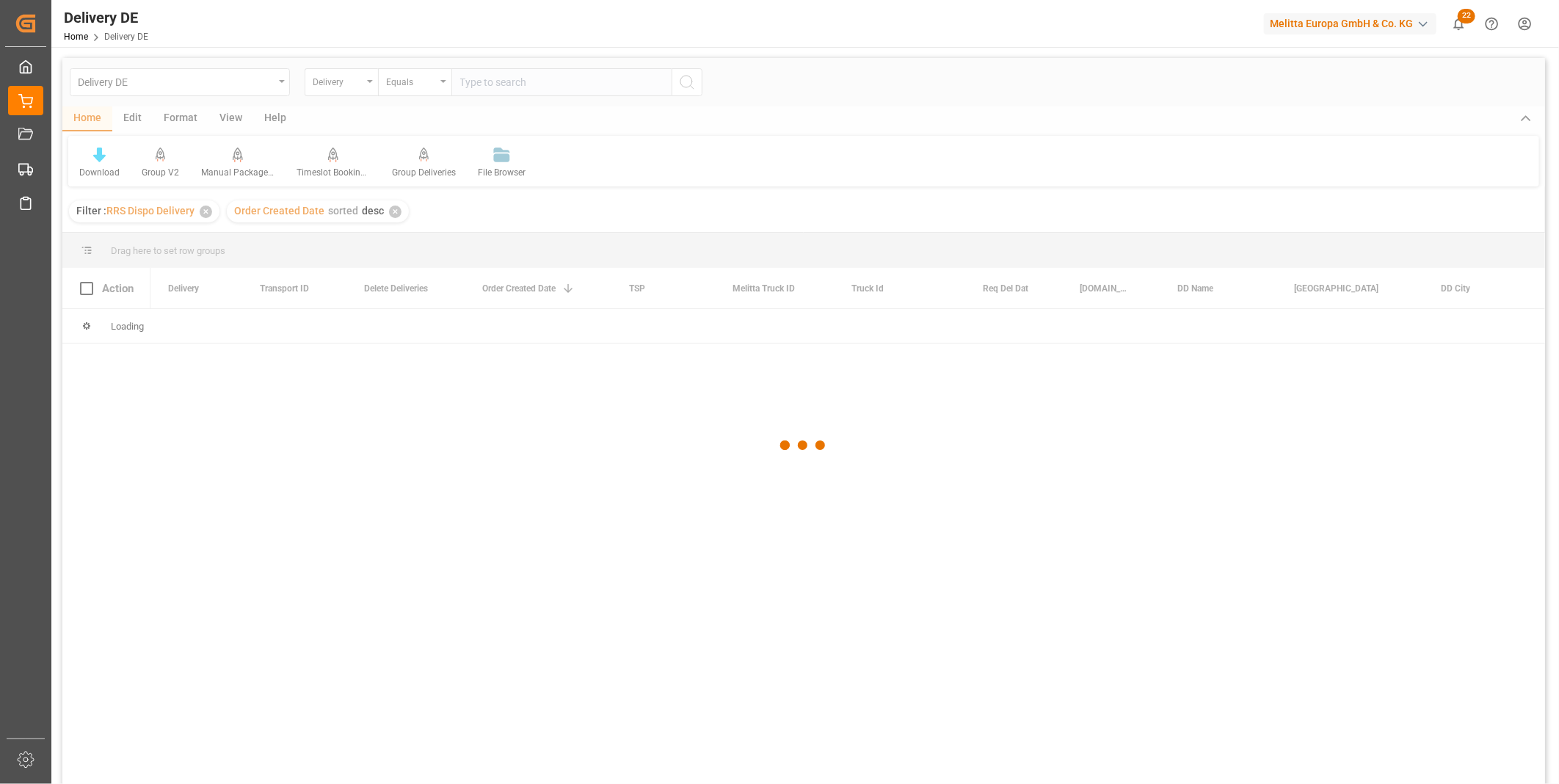
click at [479, 84] on div at bounding box center [804, 445] width 1482 height 775
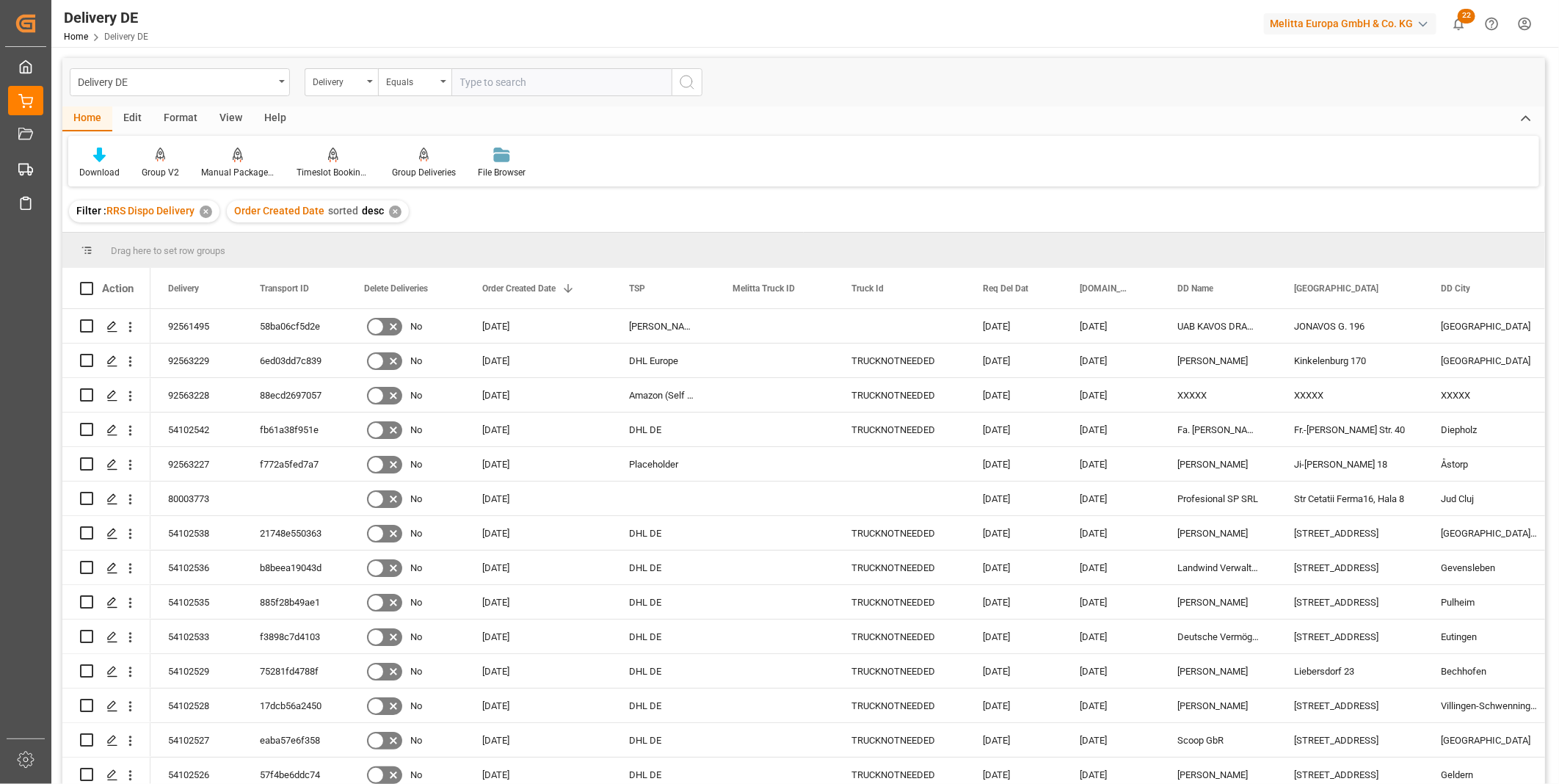
click at [480, 82] on input "text" at bounding box center [562, 82] width 220 height 28
type input "92563109"
click at [694, 85] on icon "search button" at bounding box center [687, 82] width 18 height 18
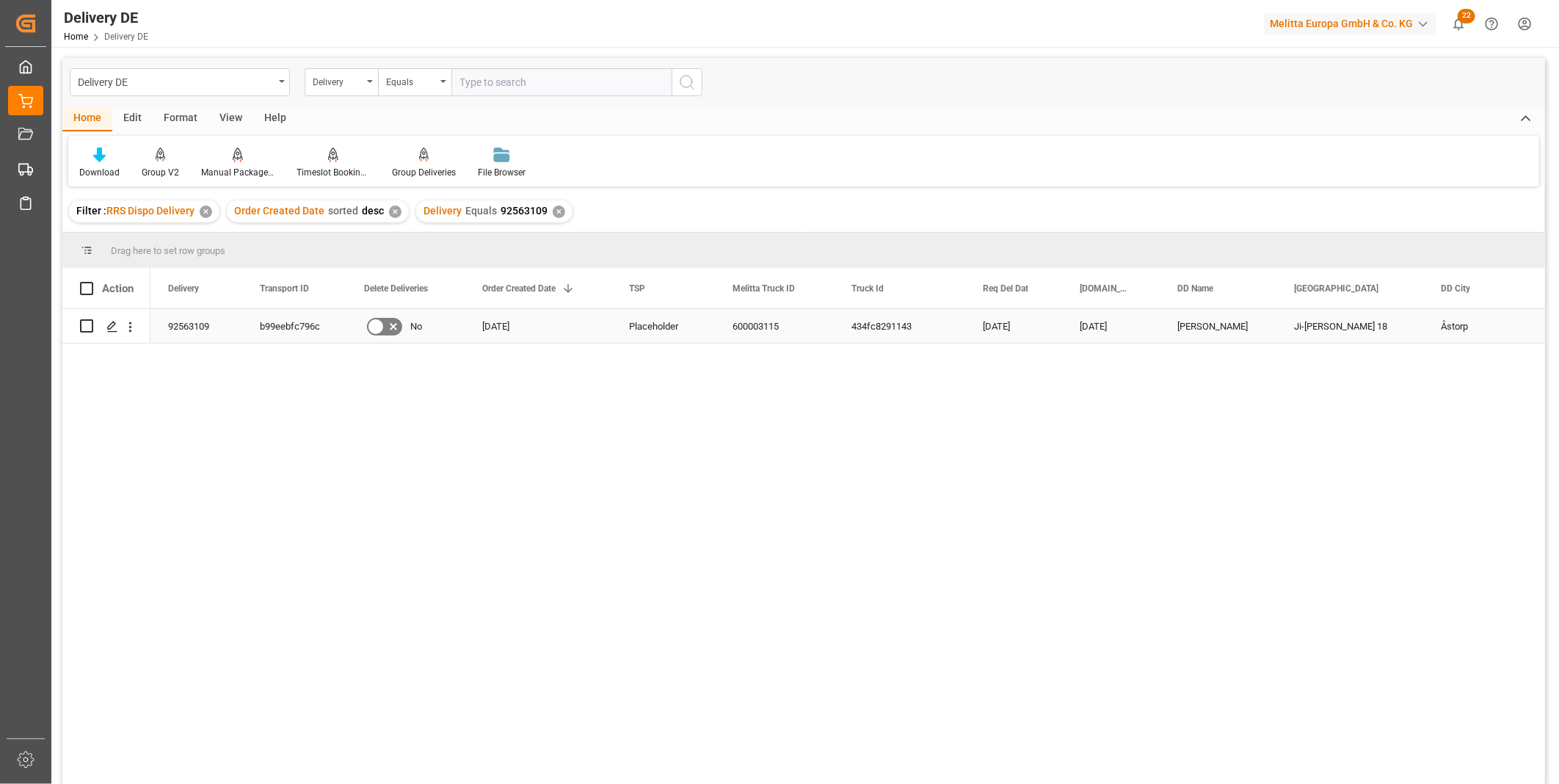
click at [871, 325] on div "434fc8291143" at bounding box center [900, 326] width 132 height 34
click at [862, 315] on div "434fc8291143" at bounding box center [900, 326] width 132 height 34
click at [772, 325] on div "600003115" at bounding box center [774, 326] width 119 height 34
